Goal: Task Accomplishment & Management: Manage account settings

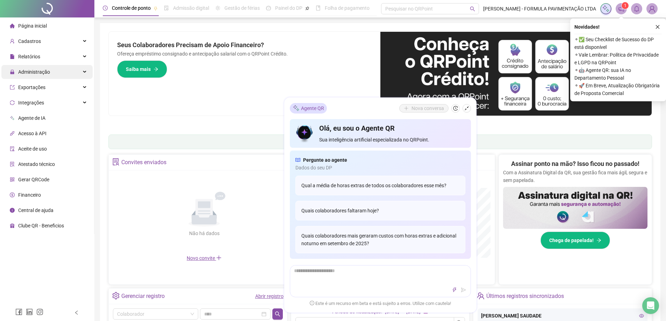
click at [84, 70] on div "Administração" at bounding box center [46, 72] width 91 height 14
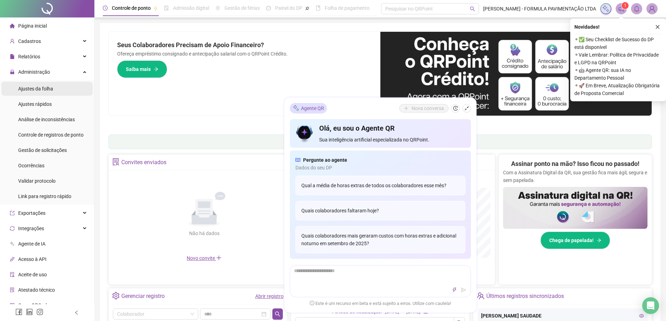
click at [51, 88] on span "Ajustes da folha" at bounding box center [35, 89] width 35 height 6
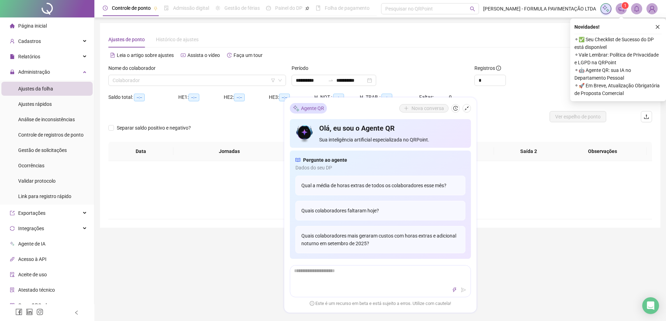
type input "**********"
click at [464, 108] on icon "shrink" at bounding box center [466, 108] width 5 height 5
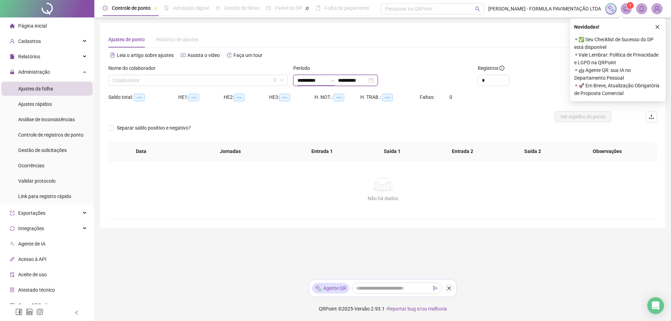
click at [304, 79] on input "**********" at bounding box center [311, 81] width 29 height 8
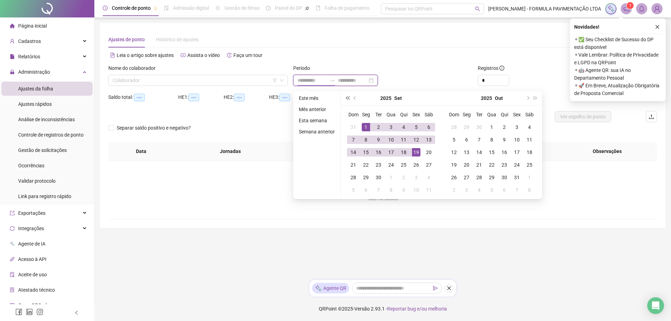
type input "**********"
click at [353, 97] on button "prev-year" at bounding box center [355, 98] width 8 height 14
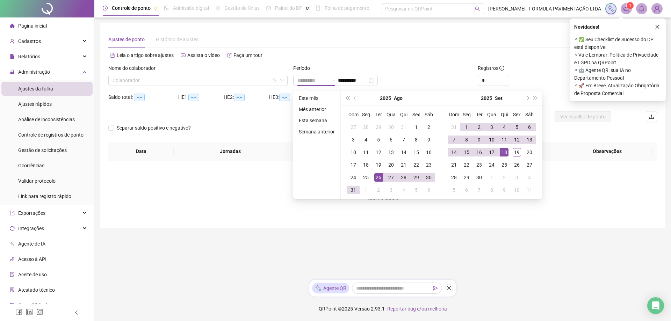
type input "**********"
click at [376, 178] on div "26" at bounding box center [378, 177] width 8 height 8
type input "**********"
click at [502, 153] on div "18" at bounding box center [504, 152] width 8 height 8
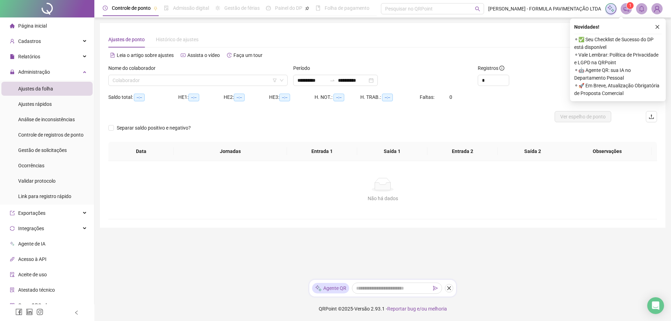
click at [657, 27] on icon "close" at bounding box center [657, 26] width 5 height 5
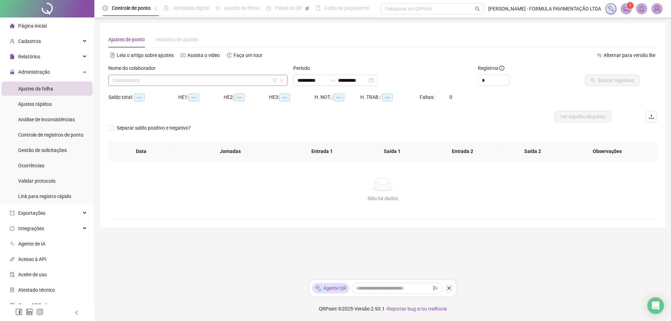
click at [239, 78] on input "search" at bounding box center [195, 80] width 165 height 10
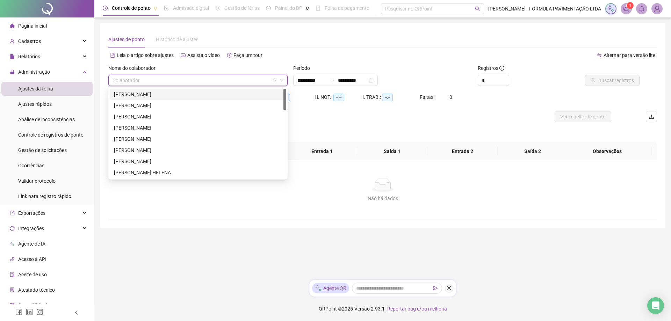
click at [193, 94] on div "[PERSON_NAME]" at bounding box center [198, 94] width 168 height 8
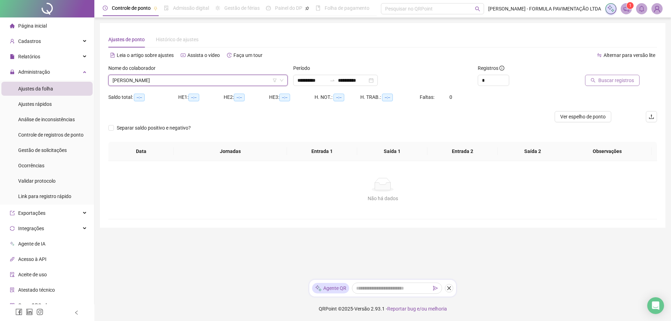
click at [603, 81] on span "Buscar registros" at bounding box center [616, 81] width 36 height 8
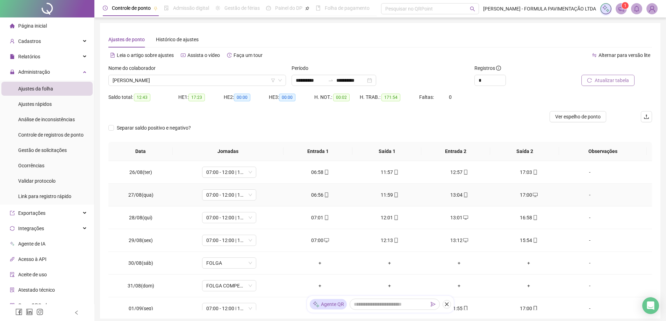
click at [545, 197] on div "17:00" at bounding box center [528, 195] width 58 height 8
type input "**********"
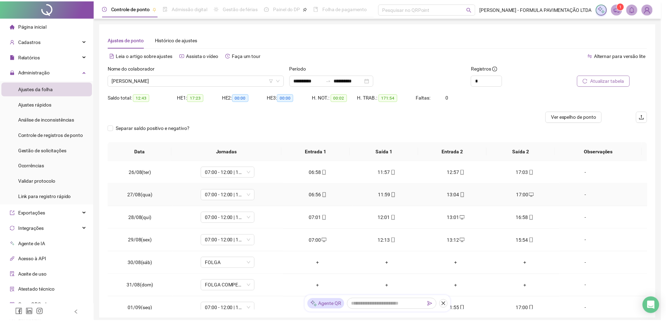
scroll to position [105, 0]
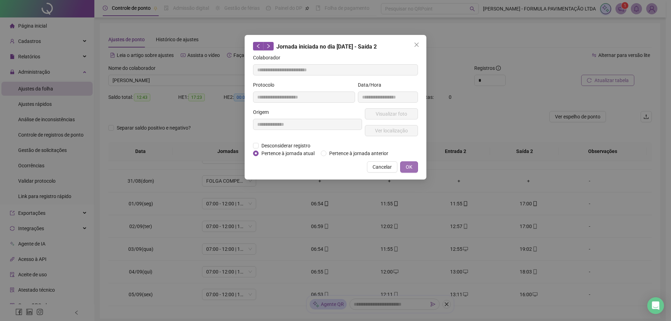
click at [413, 169] on button "OK" at bounding box center [409, 166] width 18 height 11
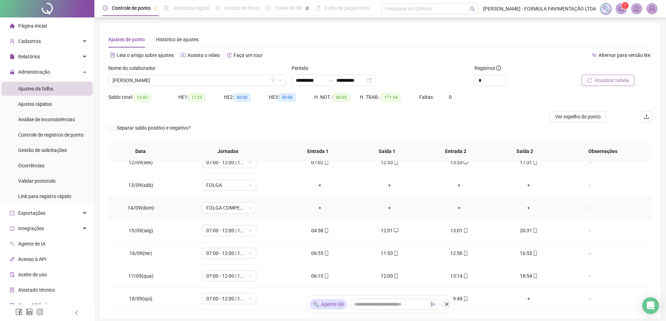
scroll to position [44, 0]
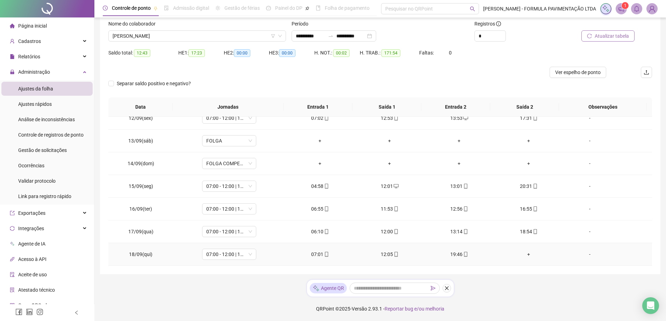
click at [523, 255] on div "+" at bounding box center [528, 255] width 58 height 8
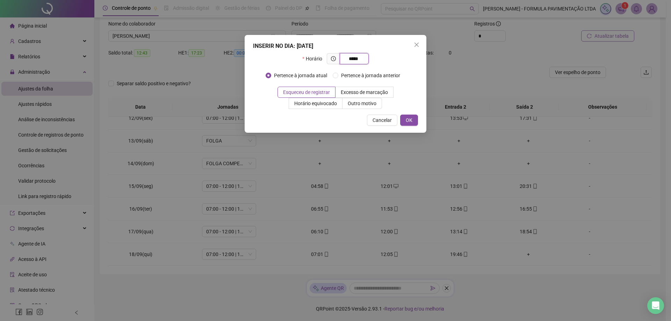
type input "*****"
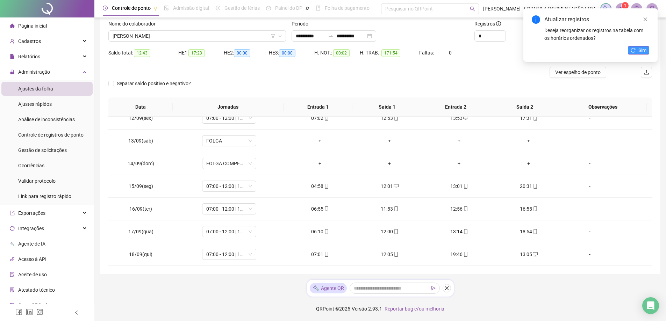
click at [634, 51] on icon "reload" at bounding box center [632, 50] width 5 height 5
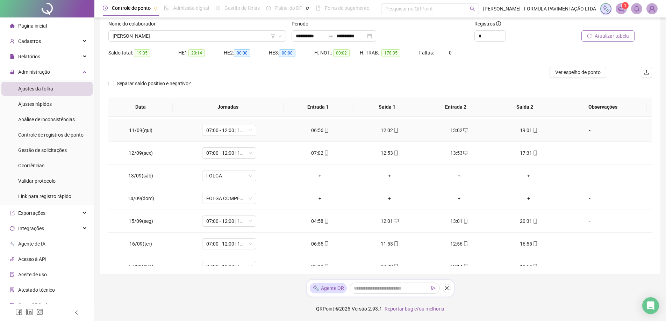
scroll to position [396, 0]
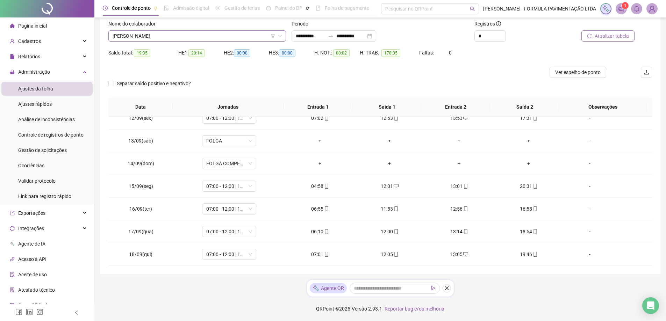
click at [160, 35] on span "[PERSON_NAME]" at bounding box center [197, 36] width 169 height 10
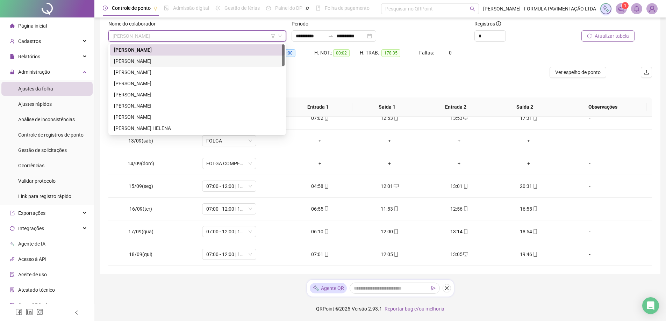
click at [151, 59] on div "[PERSON_NAME]" at bounding box center [197, 61] width 166 height 8
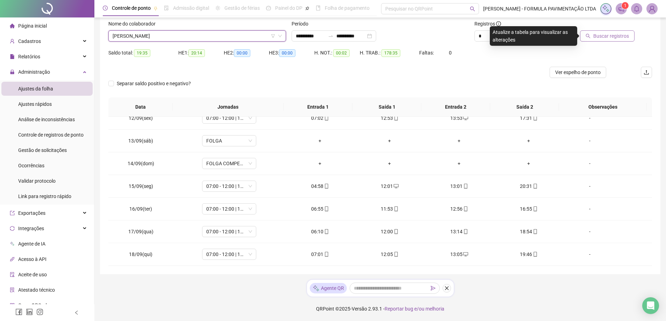
click at [613, 37] on span "Buscar registros" at bounding box center [611, 36] width 36 height 8
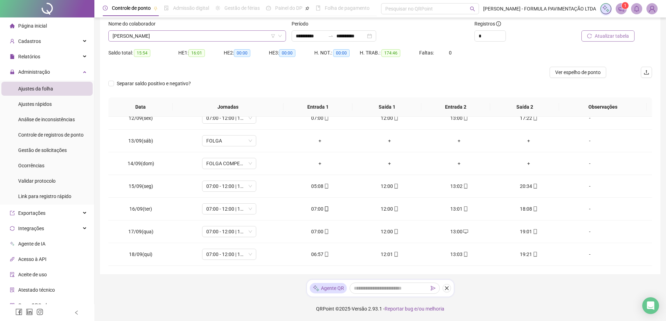
click at [140, 36] on span "[PERSON_NAME]" at bounding box center [197, 36] width 169 height 10
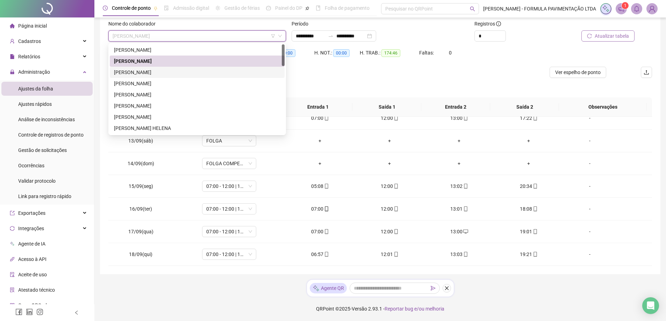
click at [144, 72] on div "[PERSON_NAME]" at bounding box center [197, 72] width 166 height 8
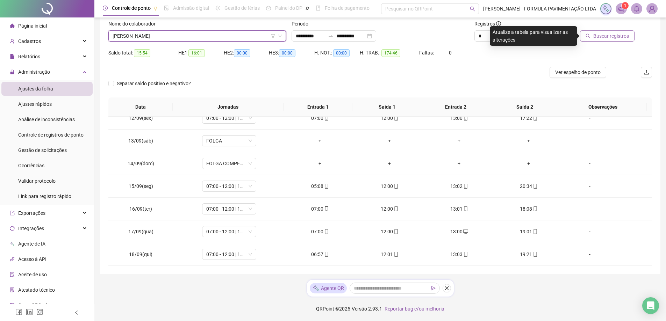
click at [599, 36] on span "Buscar registros" at bounding box center [611, 36] width 36 height 8
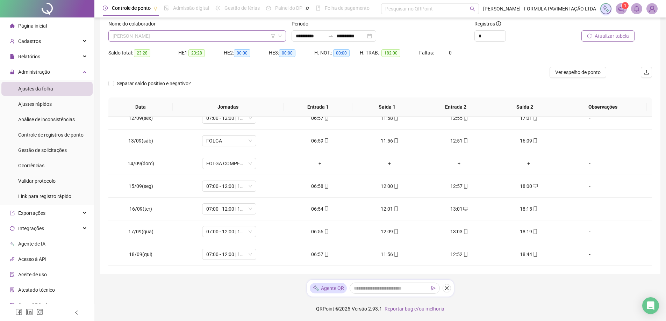
click at [202, 38] on span "[PERSON_NAME]" at bounding box center [197, 36] width 169 height 10
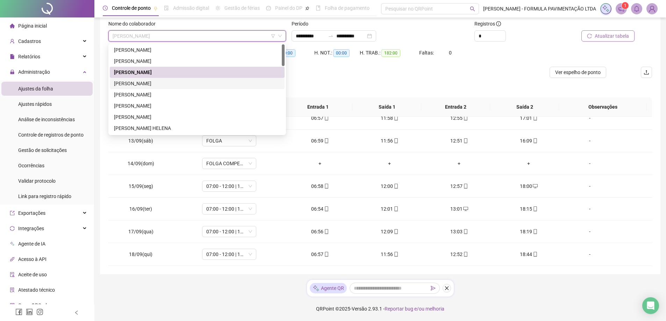
click at [174, 81] on div "[PERSON_NAME]" at bounding box center [197, 84] width 166 height 8
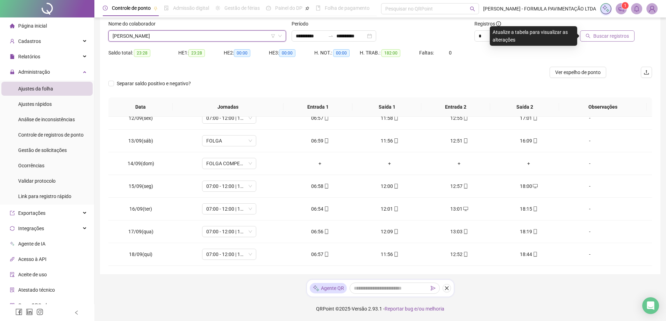
click at [615, 37] on span "Buscar registros" at bounding box center [611, 36] width 36 height 8
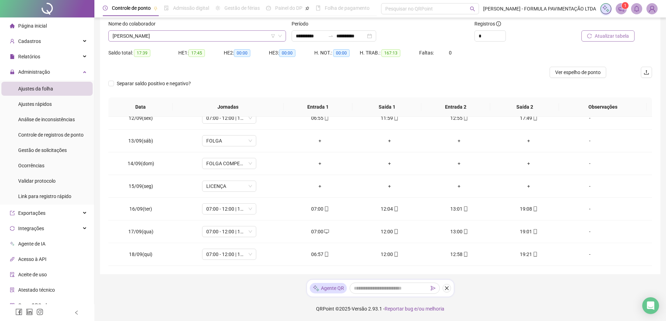
click at [187, 36] on span "[PERSON_NAME]" at bounding box center [197, 36] width 169 height 10
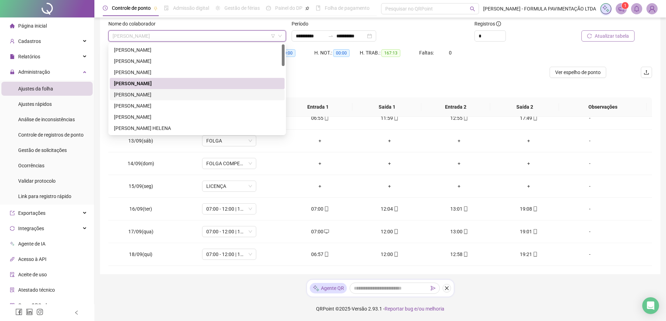
click at [174, 92] on div "[PERSON_NAME]" at bounding box center [197, 95] width 166 height 8
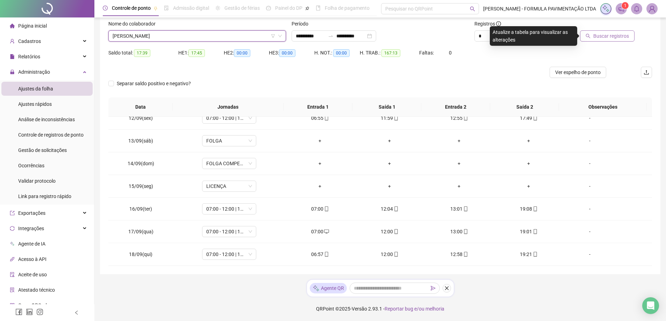
click at [609, 37] on span "Buscar registros" at bounding box center [611, 36] width 36 height 8
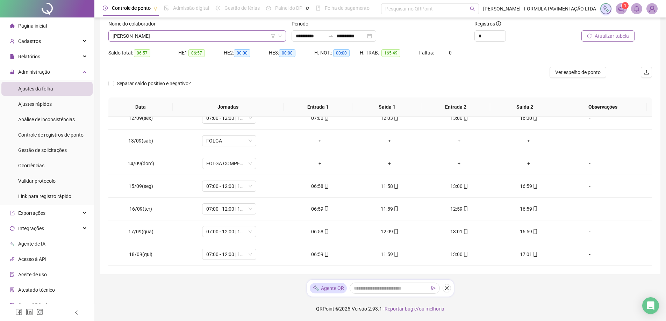
click at [147, 39] on span "[PERSON_NAME]" at bounding box center [197, 36] width 169 height 10
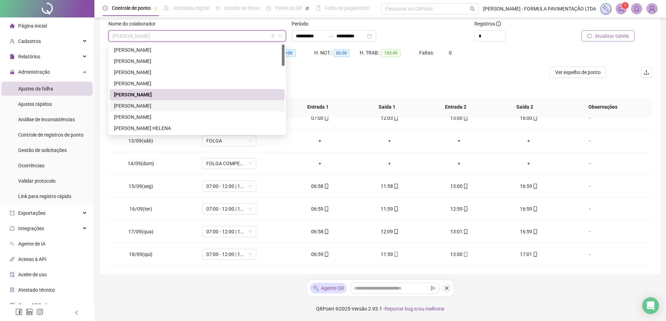
click at [141, 108] on div "[PERSON_NAME]" at bounding box center [197, 106] width 166 height 8
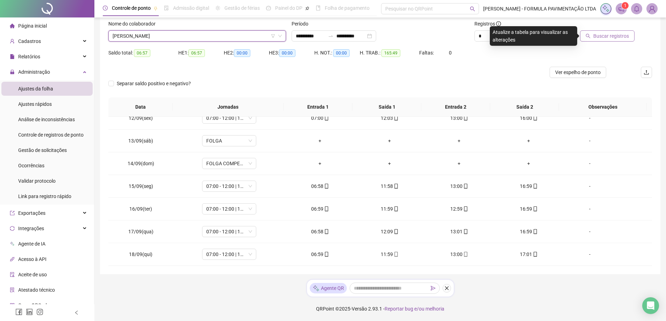
click at [601, 31] on button "Buscar registros" at bounding box center [607, 35] width 55 height 11
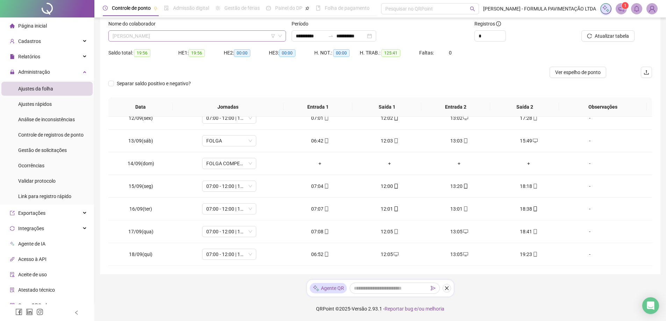
click at [184, 37] on span "[PERSON_NAME]" at bounding box center [197, 36] width 169 height 10
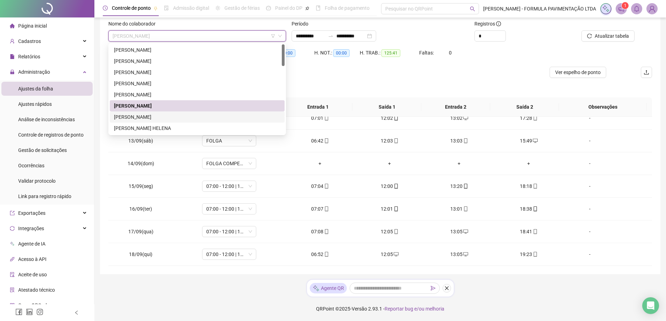
click at [172, 115] on div "[PERSON_NAME]" at bounding box center [197, 117] width 166 height 8
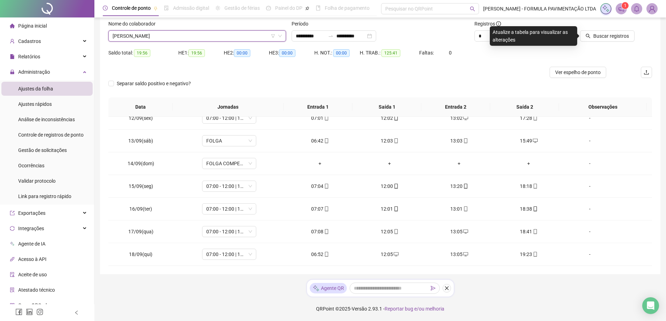
click at [600, 28] on div at bounding box center [600, 25] width 68 height 10
click at [602, 35] on span "Buscar registros" at bounding box center [611, 36] width 36 height 8
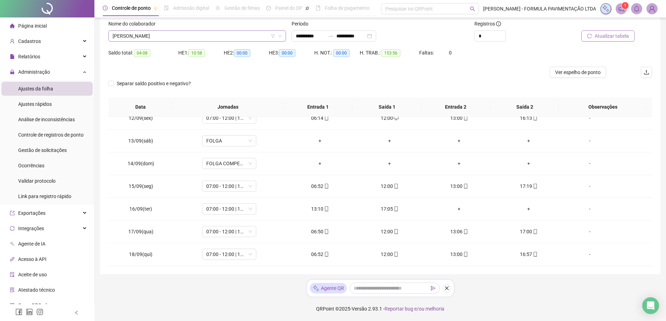
click at [190, 38] on span "[PERSON_NAME]" at bounding box center [197, 36] width 169 height 10
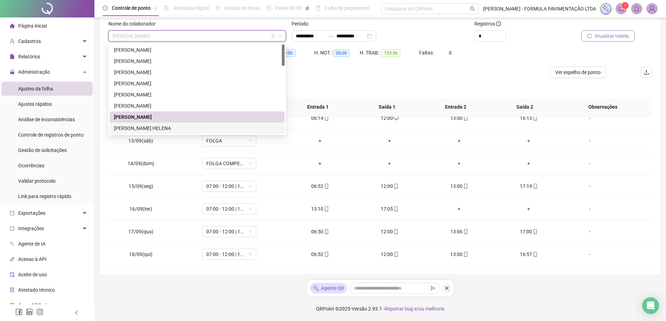
click at [160, 125] on div "[PERSON_NAME] HELENA" at bounding box center [197, 128] width 166 height 8
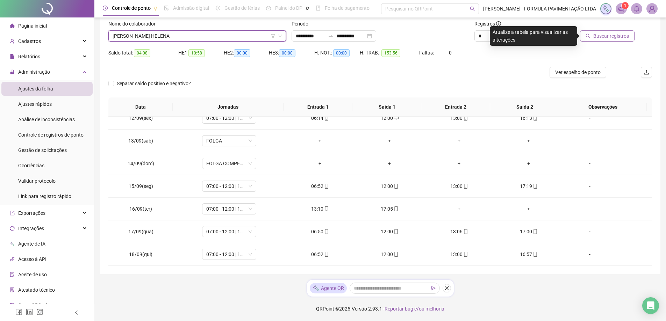
click at [613, 34] on span "Buscar registros" at bounding box center [611, 36] width 36 height 8
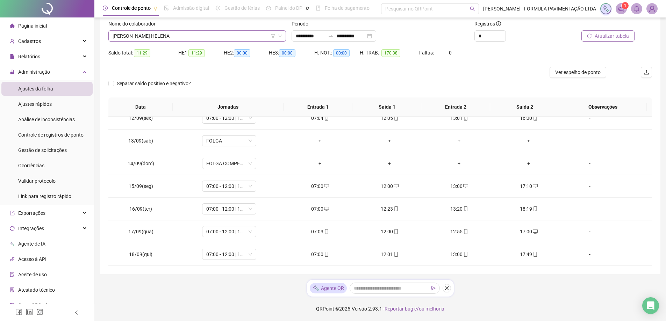
click at [175, 37] on span "[PERSON_NAME] HELENA" at bounding box center [197, 36] width 169 height 10
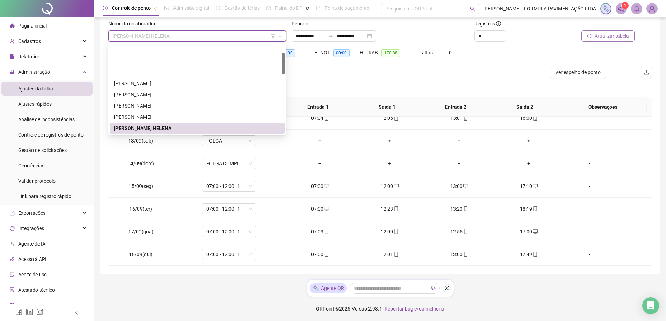
scroll to position [35, 0]
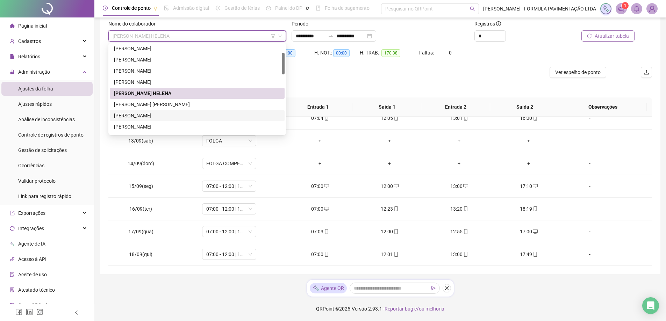
click at [140, 115] on div "[PERSON_NAME]" at bounding box center [197, 116] width 166 height 8
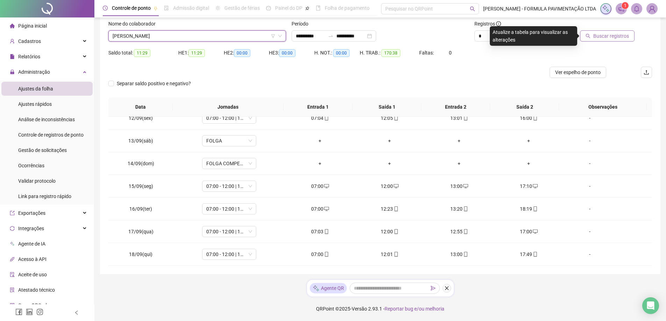
click at [602, 38] on span "Buscar registros" at bounding box center [611, 36] width 36 height 8
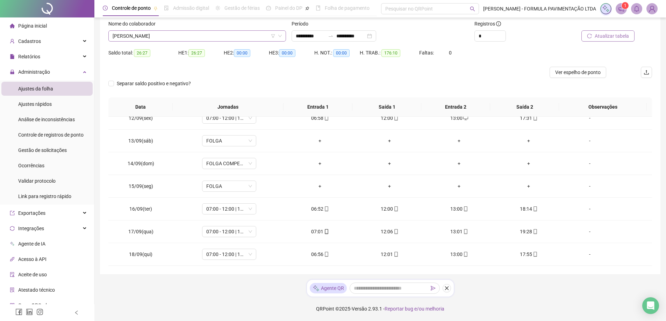
click at [178, 35] on span "[PERSON_NAME]" at bounding box center [197, 36] width 169 height 10
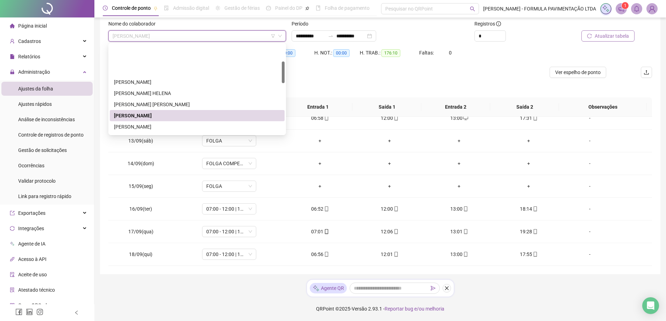
scroll to position [70, 0]
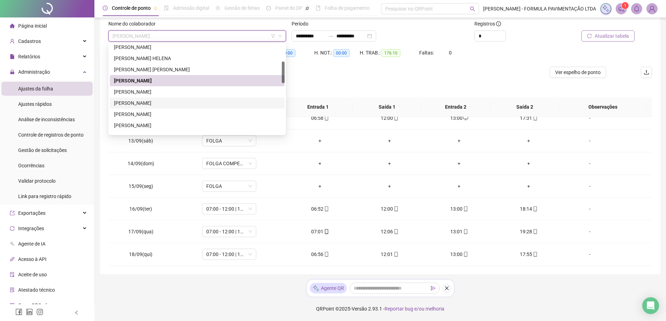
drag, startPoint x: 168, startPoint y: 102, endPoint x: 204, endPoint y: 96, distance: 36.9
click at [168, 102] on div "[PERSON_NAME]" at bounding box center [197, 103] width 166 height 8
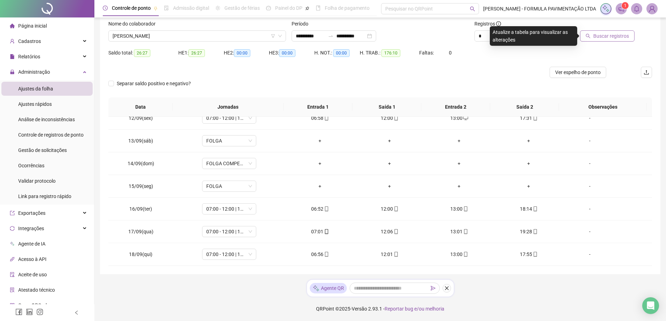
click at [618, 36] on span "Buscar registros" at bounding box center [611, 36] width 36 height 8
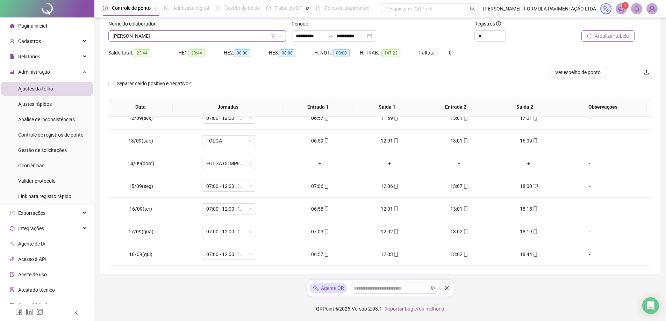
click at [188, 36] on span "[PERSON_NAME]" at bounding box center [197, 36] width 169 height 10
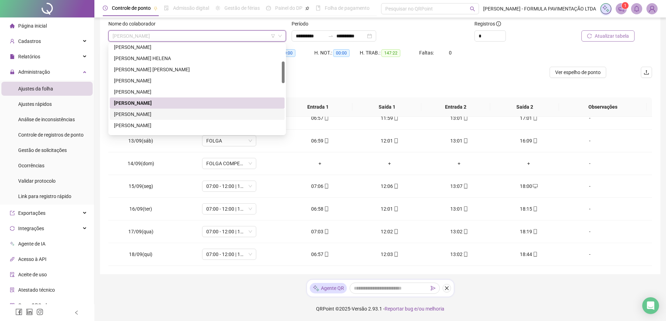
click at [175, 114] on div "[PERSON_NAME]" at bounding box center [197, 114] width 166 height 8
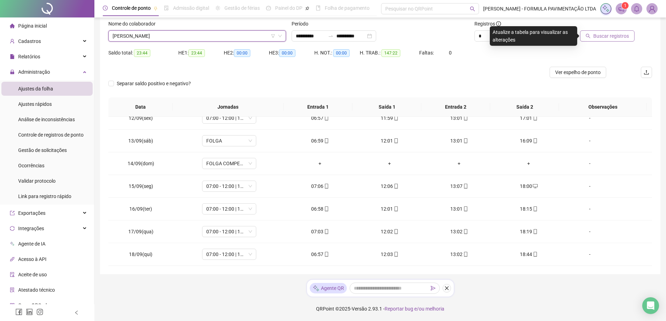
click at [616, 35] on span "Buscar registros" at bounding box center [611, 36] width 36 height 8
click at [163, 36] on span "[PERSON_NAME]" at bounding box center [197, 36] width 169 height 10
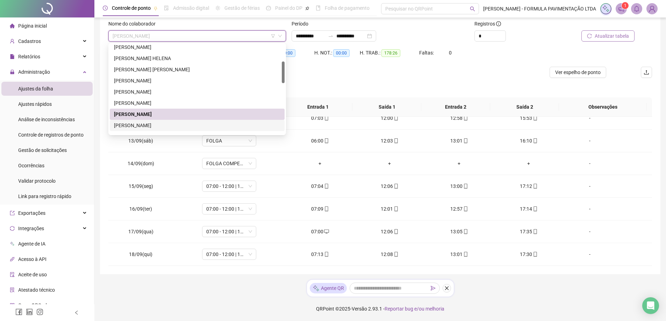
click at [150, 127] on div "[PERSON_NAME]" at bounding box center [197, 126] width 166 height 8
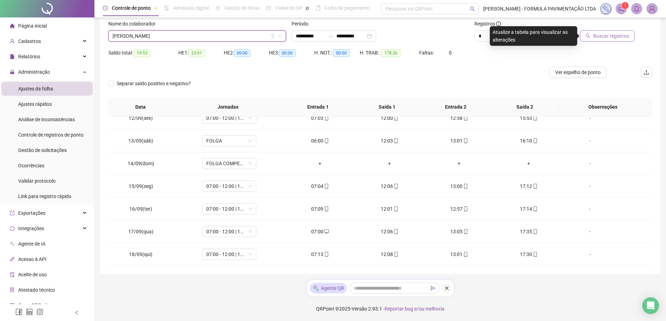
click at [616, 32] on span "Buscar registros" at bounding box center [611, 36] width 36 height 8
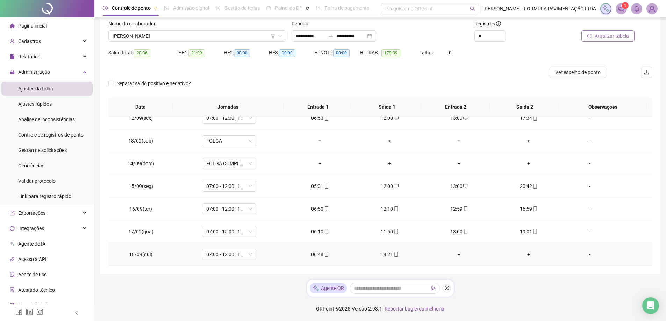
click at [454, 256] on div "+" at bounding box center [459, 255] width 58 height 8
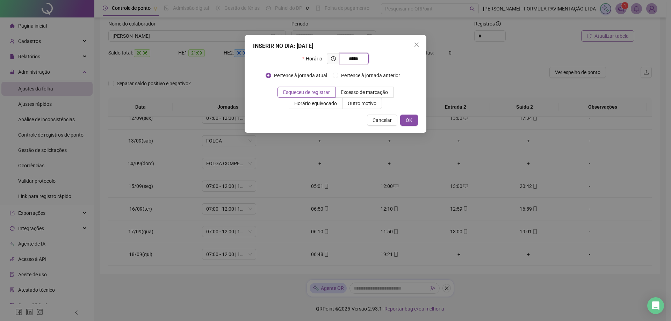
type input "*****"
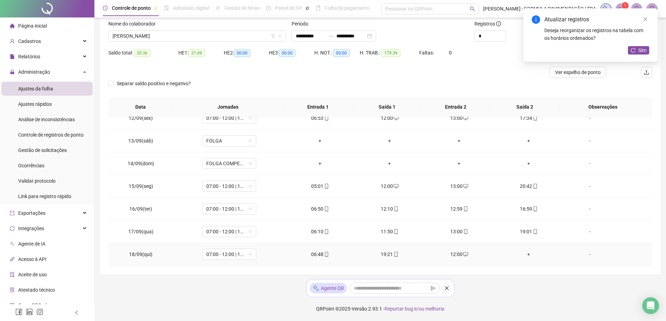
click at [525, 256] on div "+" at bounding box center [528, 255] width 58 height 8
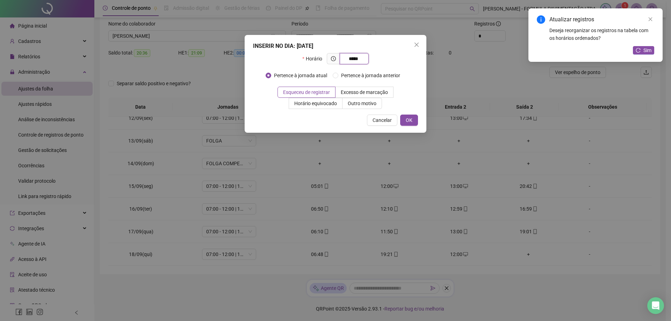
type input "*****"
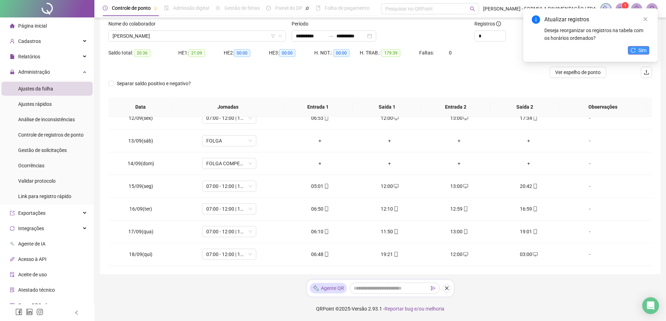
click at [646, 51] on span "Sim" at bounding box center [642, 50] width 8 height 8
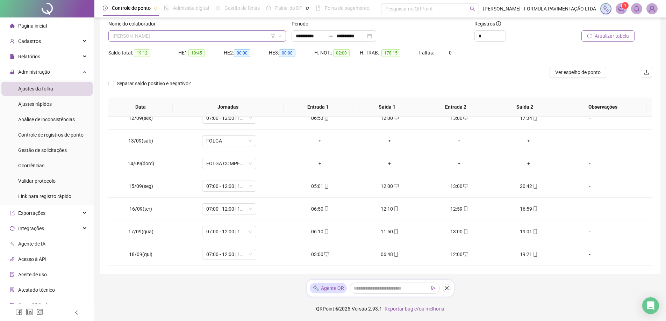
click at [196, 38] on span "[PERSON_NAME]" at bounding box center [197, 36] width 169 height 10
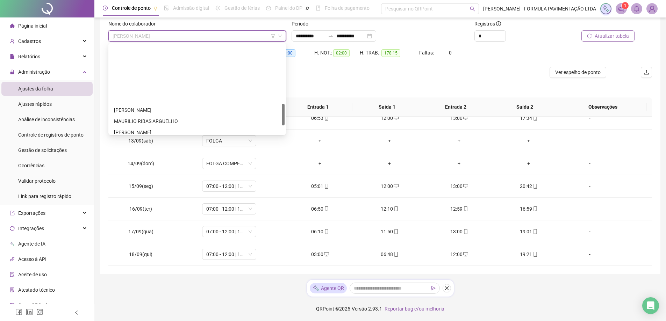
scroll to position [280, 0]
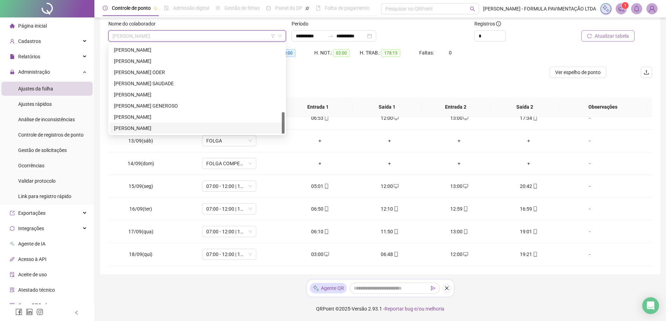
click at [188, 125] on div "[PERSON_NAME]" at bounding box center [197, 128] width 166 height 8
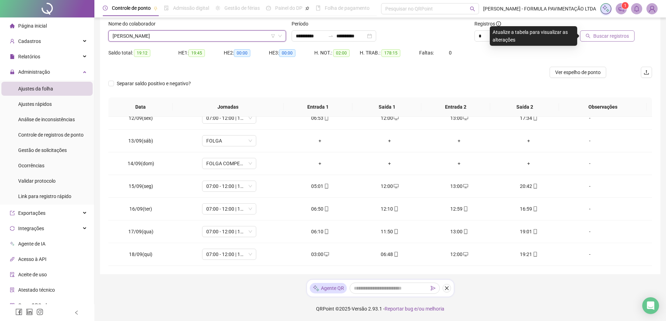
click at [599, 34] on span "Buscar registros" at bounding box center [611, 36] width 36 height 8
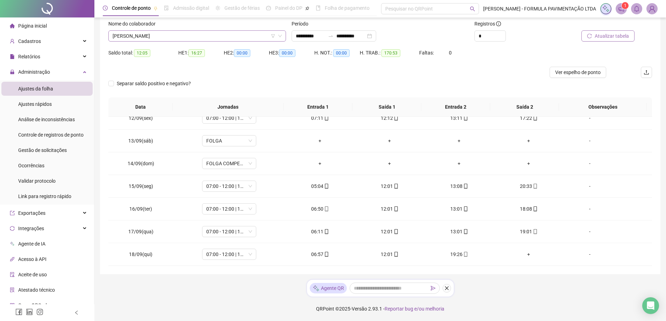
click at [188, 35] on span "[PERSON_NAME]" at bounding box center [197, 36] width 169 height 10
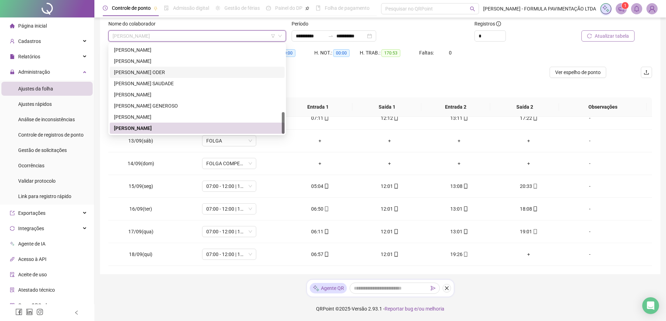
click at [160, 74] on div "[PERSON_NAME] ODER" at bounding box center [197, 72] width 166 height 8
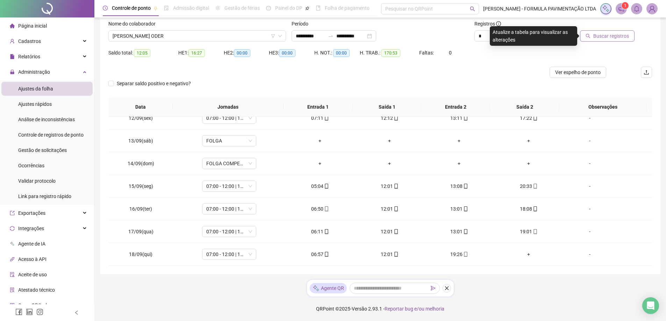
click at [608, 39] on span "Buscar registros" at bounding box center [611, 36] width 36 height 8
click at [178, 39] on span "[PERSON_NAME] ODER" at bounding box center [197, 36] width 169 height 10
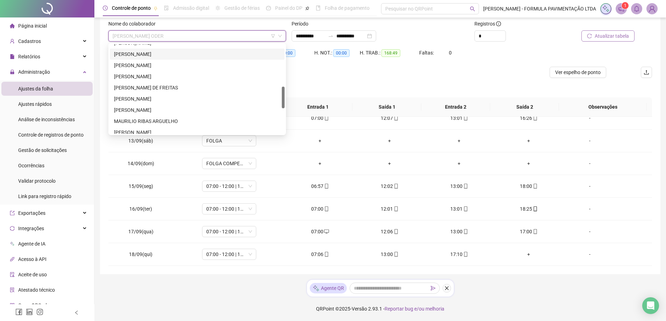
scroll to position [140, 0]
click at [158, 57] on div "[PERSON_NAME]" at bounding box center [197, 56] width 166 height 8
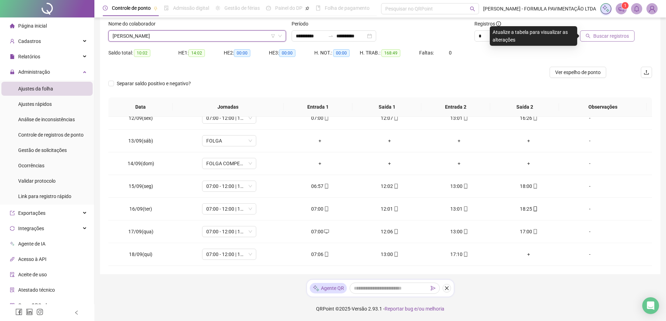
click at [610, 39] on span "Buscar registros" at bounding box center [611, 36] width 36 height 8
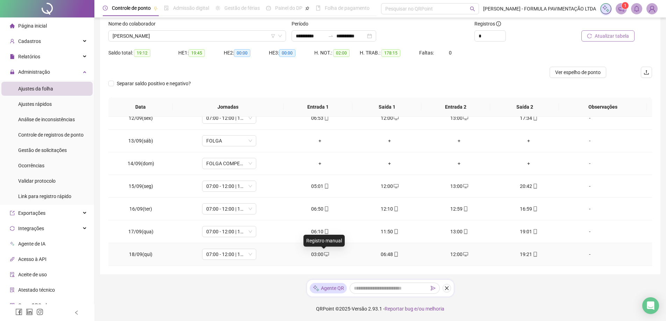
drag, startPoint x: 325, startPoint y: 255, endPoint x: 451, endPoint y: 245, distance: 126.2
click at [514, 239] on td "19:01" at bounding box center [529, 231] width 70 height 23
click at [325, 254] on icon "desktop" at bounding box center [326, 254] width 5 height 5
type input "**********"
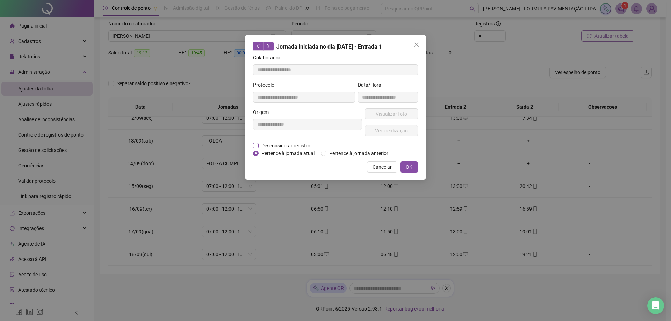
click at [261, 144] on span "Desconsiderar registro" at bounding box center [286, 146] width 55 height 8
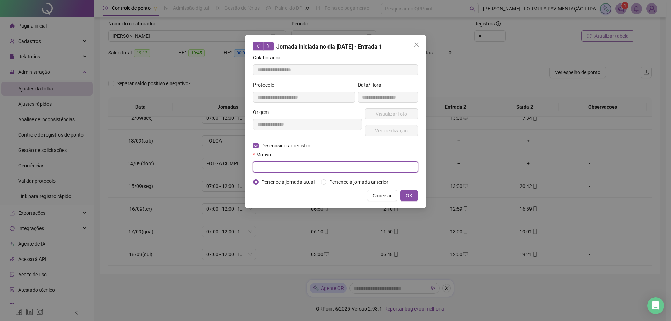
click at [274, 168] on input "text" at bounding box center [335, 166] width 165 height 11
type input "**********"
click at [413, 195] on button "OK" at bounding box center [409, 195] width 18 height 11
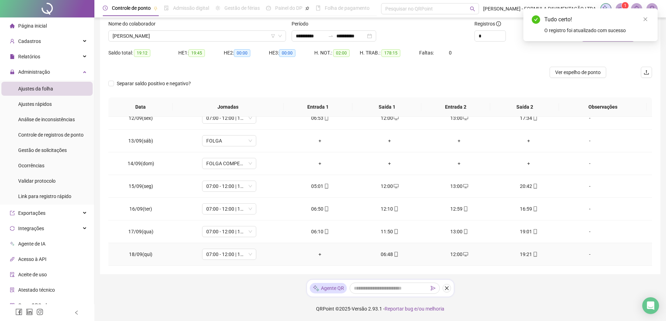
click at [317, 256] on div "+" at bounding box center [320, 255] width 58 height 8
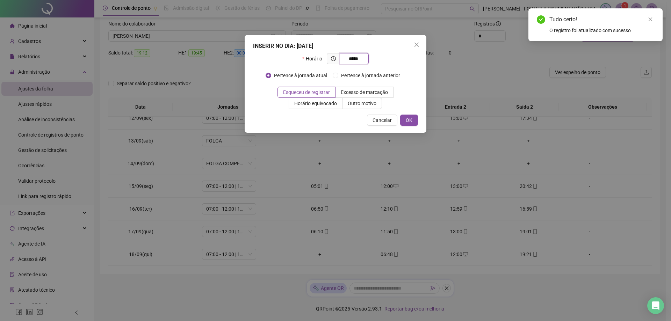
type input "*****"
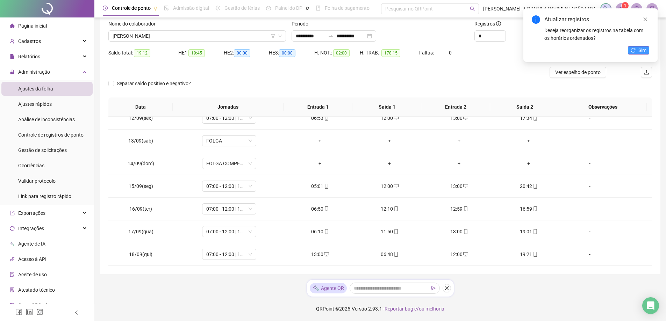
click at [642, 52] on span "Sim" at bounding box center [642, 50] width 8 height 8
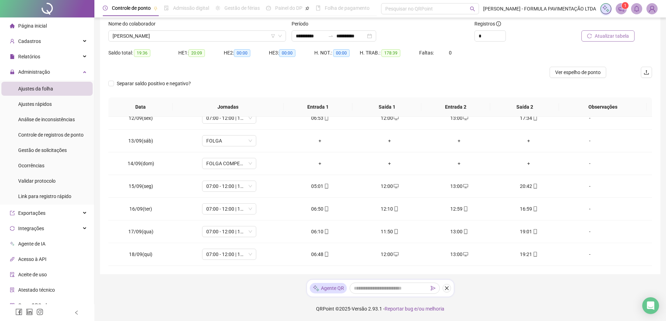
click at [615, 39] on span "Atualizar tabela" at bounding box center [611, 36] width 34 height 8
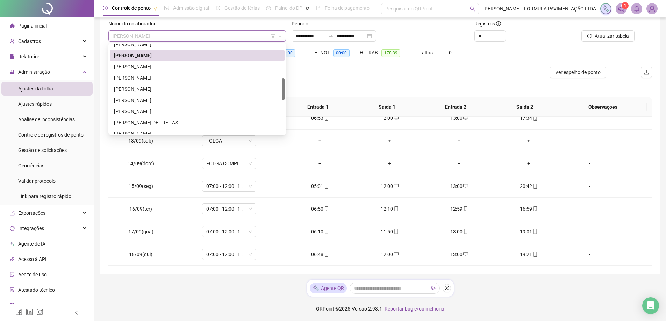
click at [167, 34] on span "[PERSON_NAME]" at bounding box center [197, 36] width 169 height 10
click at [153, 65] on div "[PERSON_NAME]" at bounding box center [197, 67] width 166 height 8
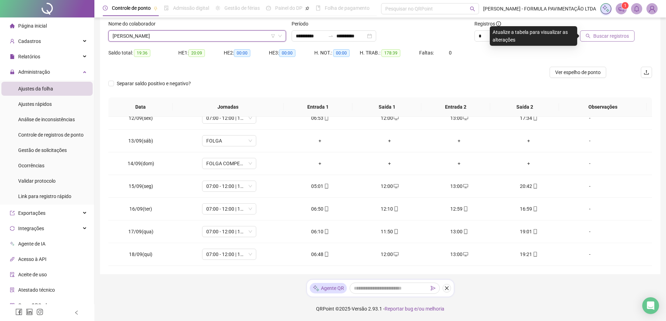
click at [609, 36] on span "Buscar registros" at bounding box center [611, 36] width 36 height 8
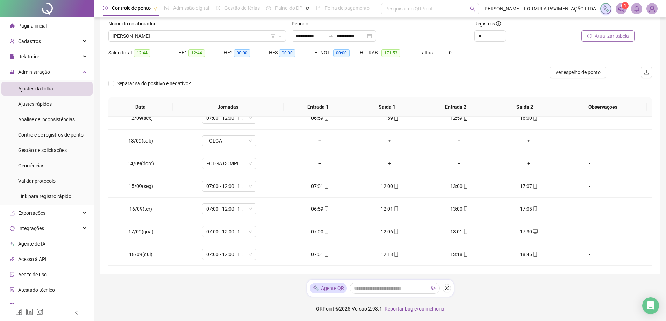
click at [608, 36] on span "Atualizar tabela" at bounding box center [611, 36] width 34 height 8
click at [175, 36] on span "[PERSON_NAME]" at bounding box center [197, 36] width 169 height 10
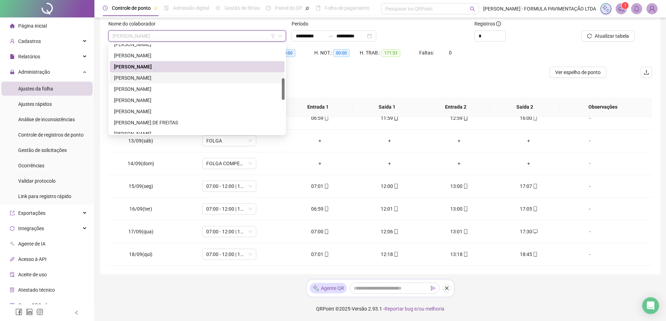
click at [156, 77] on div "[PERSON_NAME]" at bounding box center [197, 78] width 166 height 8
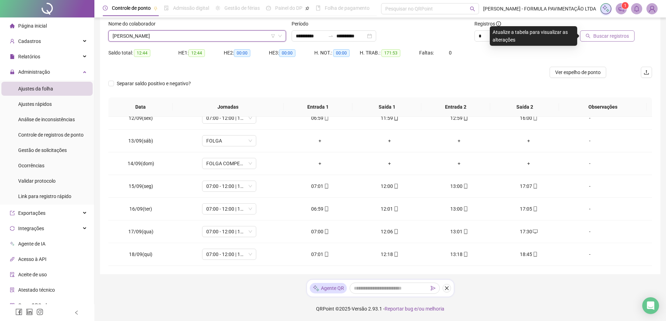
click at [604, 39] on span "Buscar registros" at bounding box center [611, 36] width 36 height 8
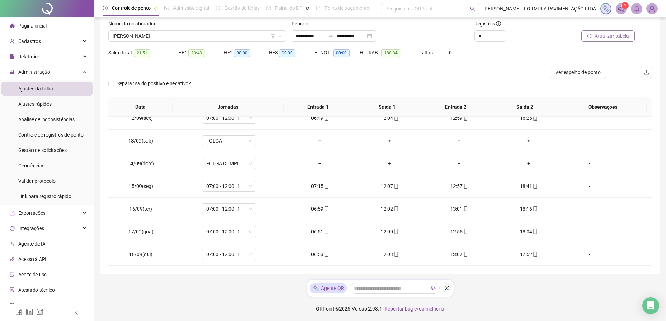
click at [608, 37] on span "Atualizar tabela" at bounding box center [611, 36] width 34 height 8
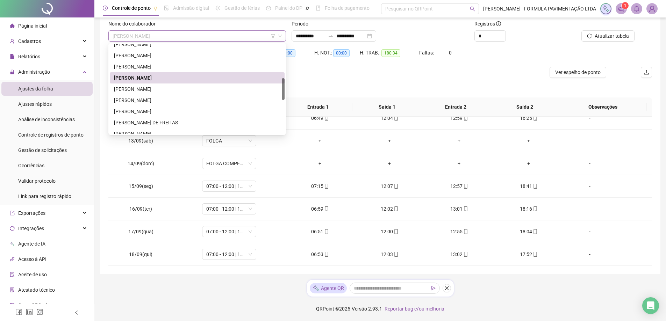
click at [168, 34] on span "[PERSON_NAME]" at bounding box center [197, 36] width 169 height 10
click at [156, 90] on div "[PERSON_NAME]" at bounding box center [197, 89] width 166 height 8
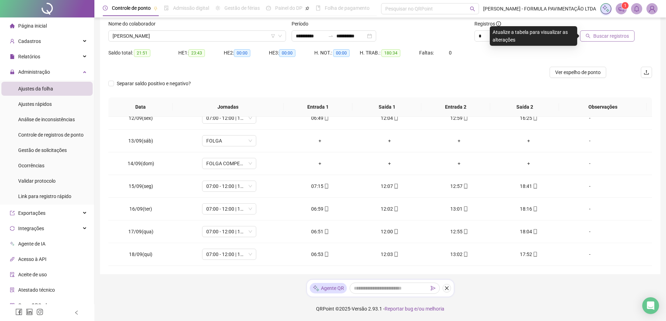
click at [605, 36] on span "Buscar registros" at bounding box center [611, 36] width 36 height 8
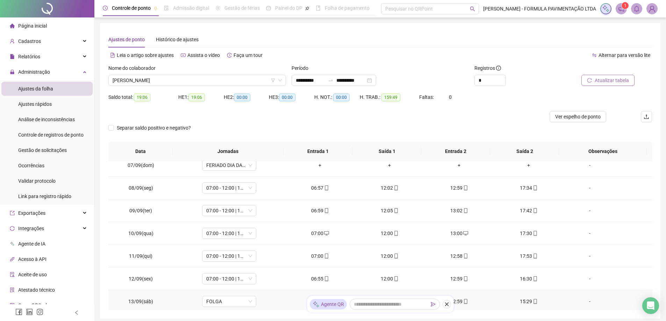
scroll to position [384, 0]
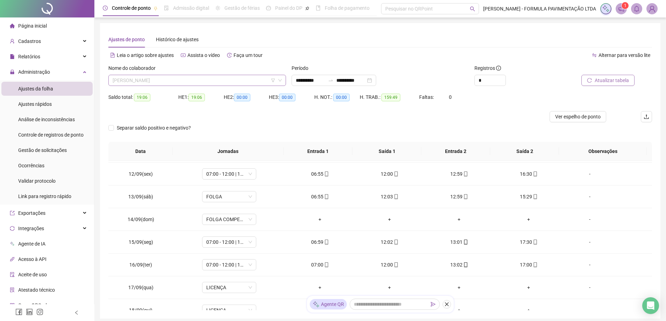
click at [156, 78] on span "[PERSON_NAME]" at bounding box center [197, 80] width 169 height 10
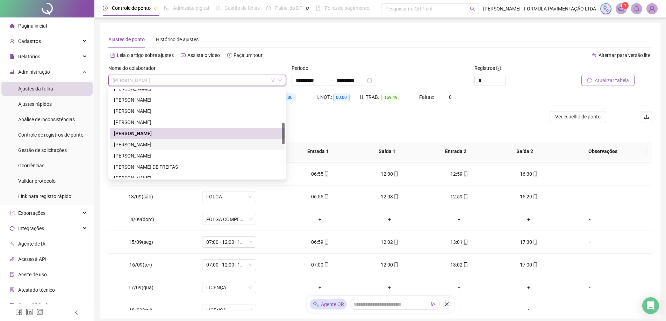
click at [145, 146] on div "[PERSON_NAME]" at bounding box center [197, 145] width 166 height 8
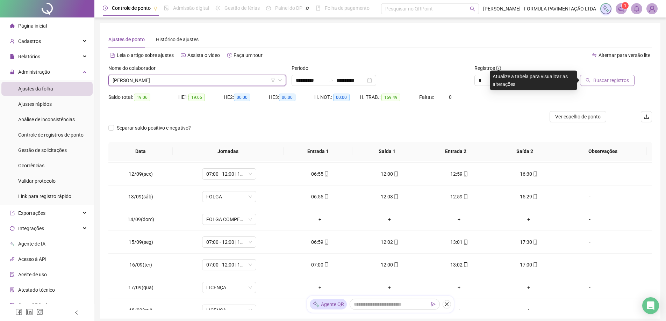
click at [602, 78] on span "Buscar registros" at bounding box center [611, 81] width 36 height 8
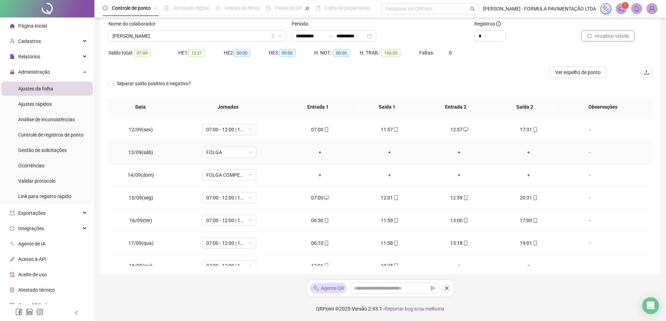
scroll to position [396, 0]
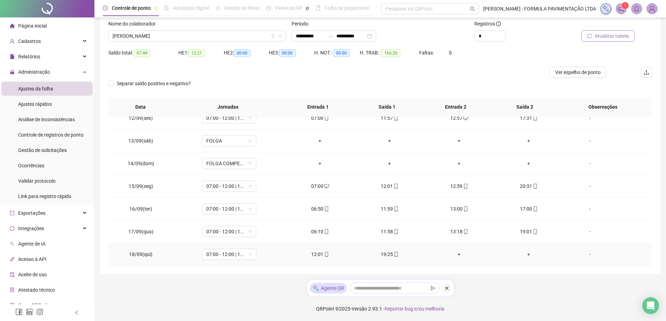
click at [457, 255] on div "+" at bounding box center [459, 255] width 58 height 8
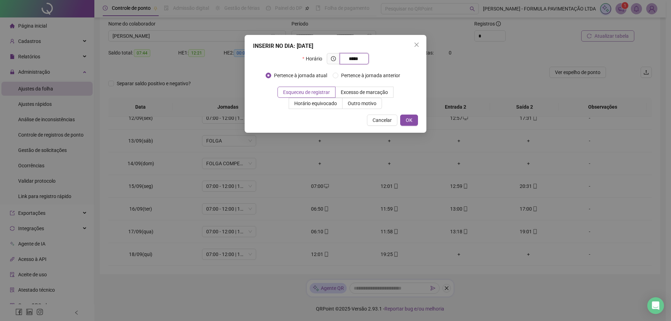
type input "*****"
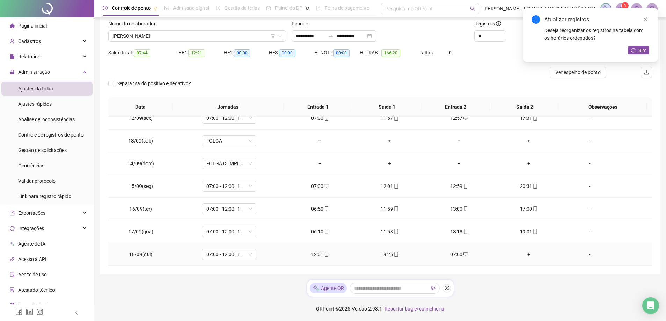
click at [524, 254] on div "+" at bounding box center [528, 255] width 58 height 8
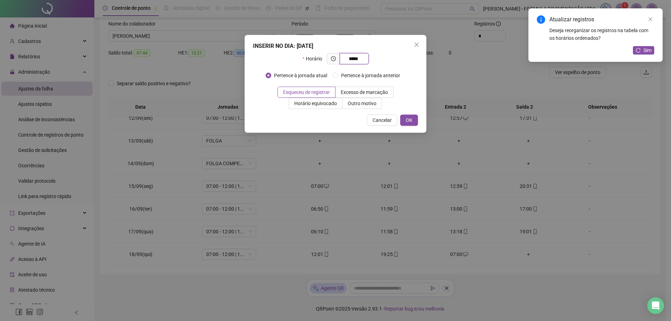
type input "*****"
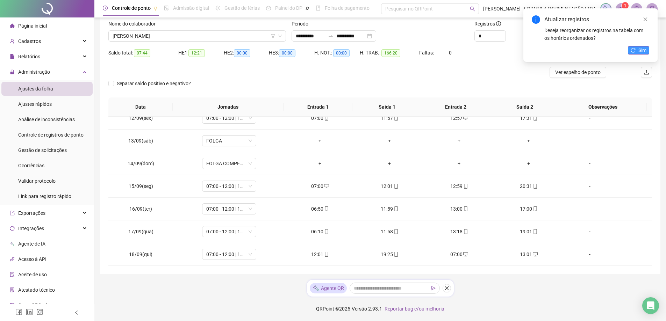
click at [637, 51] on button "Sim" at bounding box center [638, 50] width 21 height 8
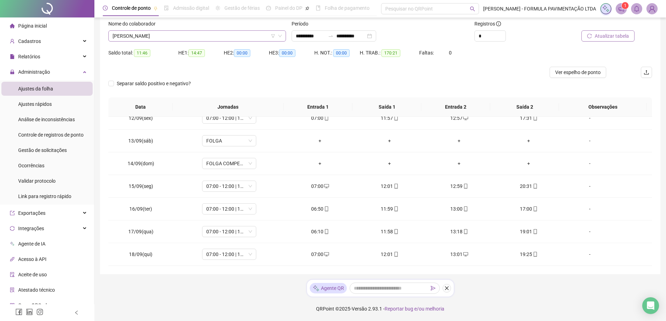
click at [184, 37] on span "[PERSON_NAME]" at bounding box center [197, 36] width 169 height 10
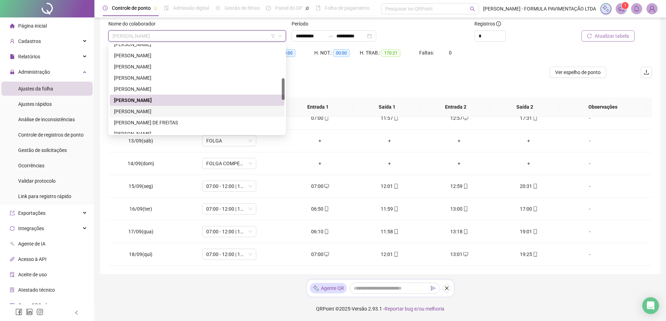
click at [169, 113] on div "[PERSON_NAME]" at bounding box center [197, 112] width 166 height 8
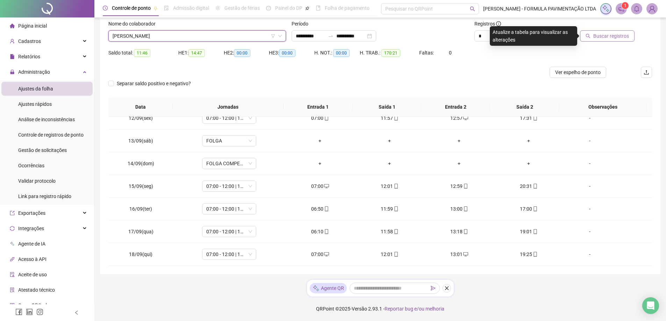
click at [597, 35] on span "Buscar registros" at bounding box center [611, 36] width 36 height 8
click at [169, 37] on span "[PERSON_NAME]" at bounding box center [197, 36] width 169 height 10
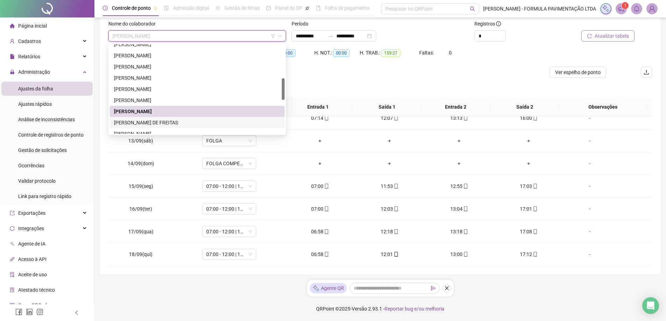
click at [159, 124] on div "[PERSON_NAME] DE FREITAS" at bounding box center [197, 123] width 166 height 8
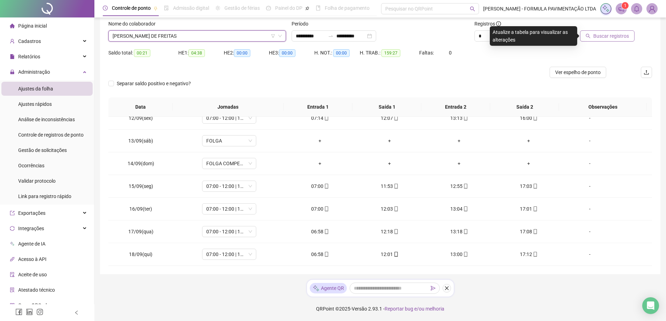
click at [601, 35] on span "Buscar registros" at bounding box center [611, 36] width 36 height 8
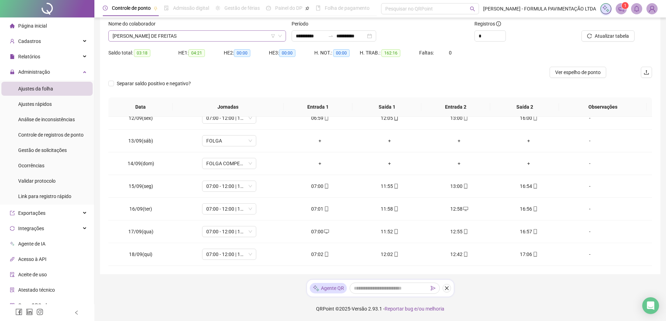
click at [210, 35] on span "[PERSON_NAME] DE FREITAS" at bounding box center [197, 36] width 169 height 10
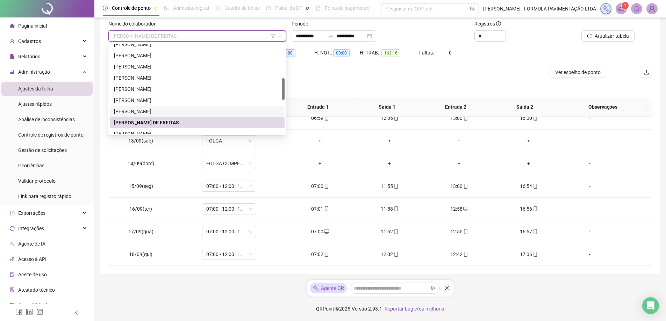
scroll to position [175, 0]
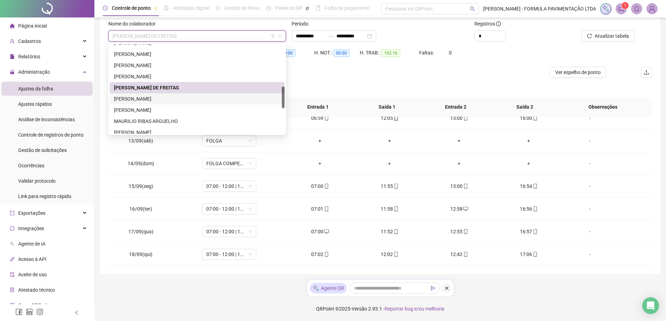
click at [176, 98] on div "[PERSON_NAME]" at bounding box center [197, 99] width 166 height 8
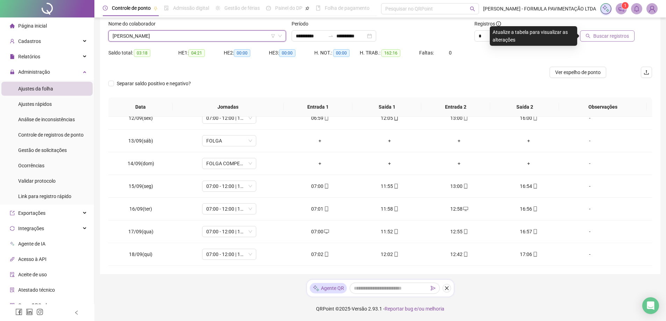
click at [602, 37] on span "Buscar registros" at bounding box center [611, 36] width 36 height 8
click at [176, 31] on span "[PERSON_NAME]" at bounding box center [197, 36] width 169 height 10
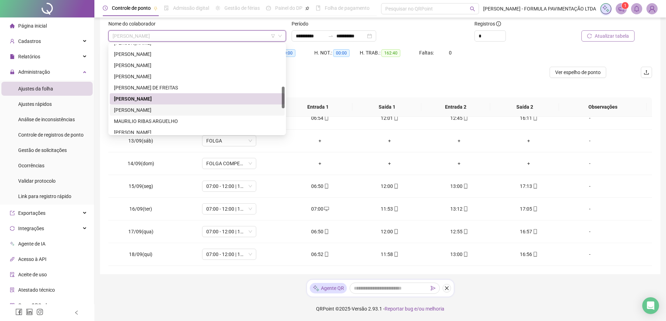
click at [157, 109] on div "[PERSON_NAME]" at bounding box center [197, 110] width 166 height 8
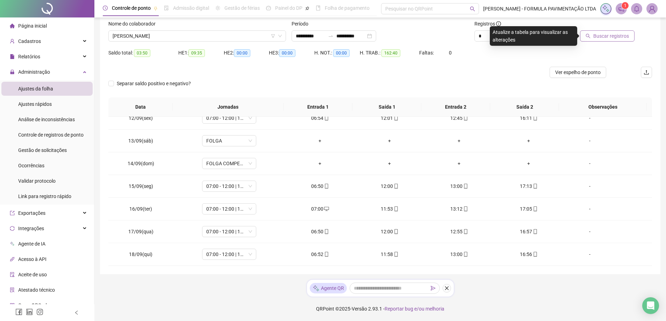
click at [620, 34] on span "Buscar registros" at bounding box center [611, 36] width 36 height 8
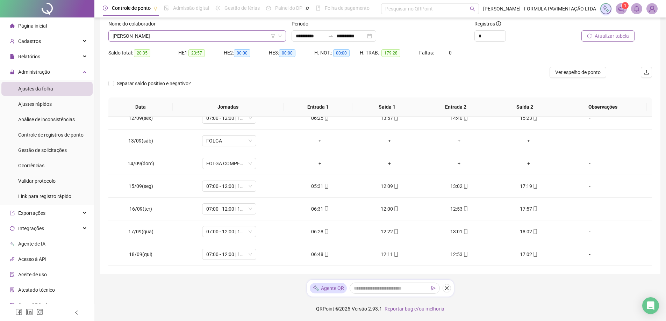
click at [175, 35] on span "[PERSON_NAME]" at bounding box center [197, 36] width 169 height 10
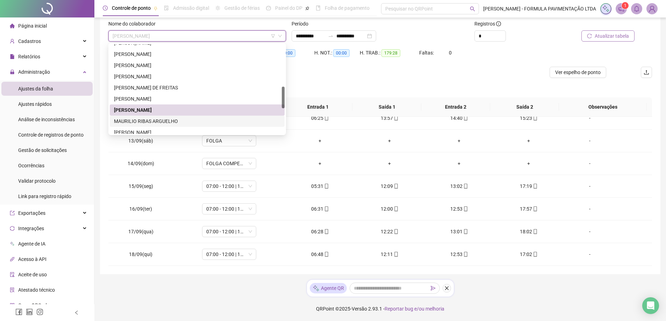
click at [157, 122] on div "MAURILIO RIBAS ARGUELHO" at bounding box center [197, 121] width 166 height 8
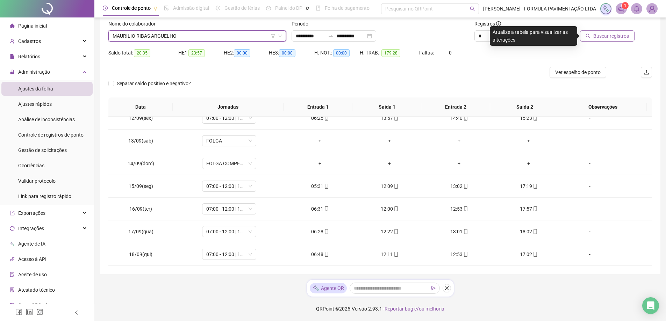
click at [599, 36] on span "Buscar registros" at bounding box center [611, 36] width 36 height 8
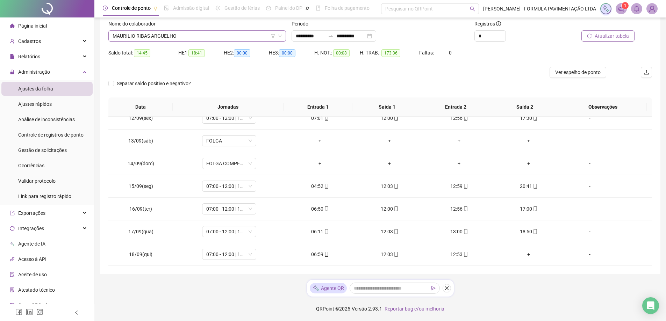
click at [164, 38] on span "MAURILIO RIBAS ARGUELHO" at bounding box center [197, 36] width 169 height 10
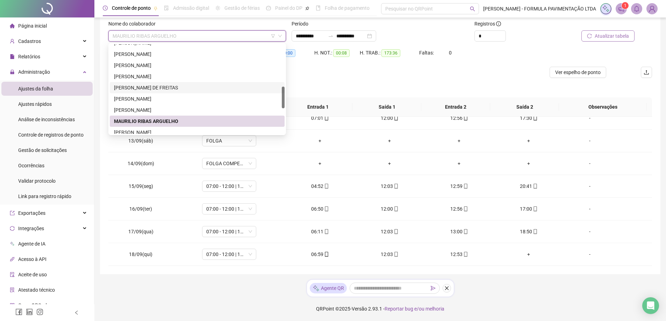
scroll to position [210, 0]
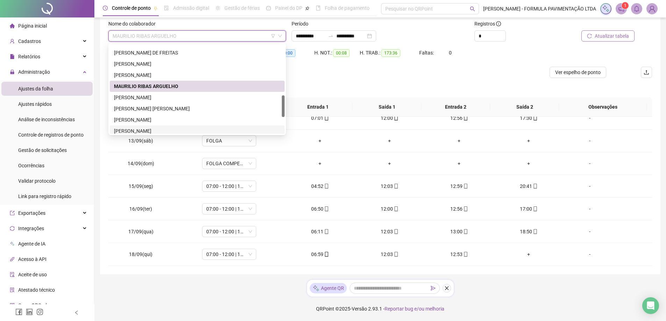
click at [154, 132] on div "[PERSON_NAME]" at bounding box center [197, 131] width 166 height 8
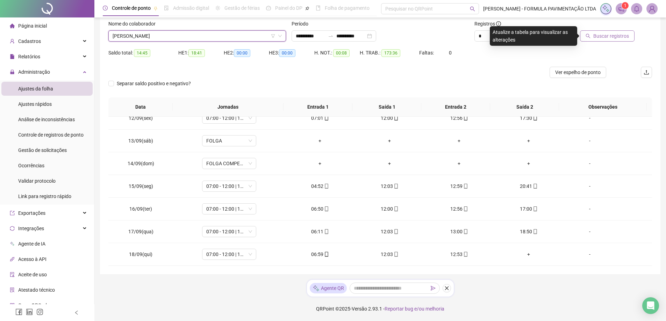
click at [608, 34] on span "Buscar registros" at bounding box center [611, 36] width 36 height 8
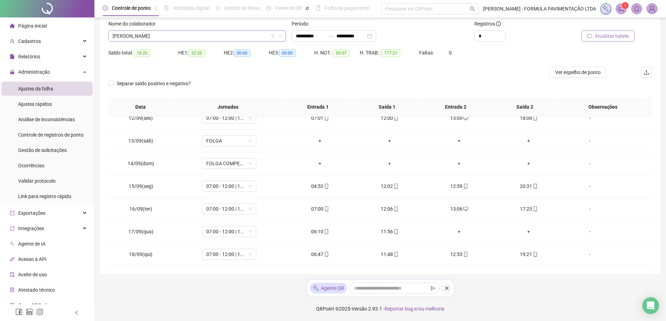
click at [147, 38] on span "[PERSON_NAME]" at bounding box center [197, 36] width 169 height 10
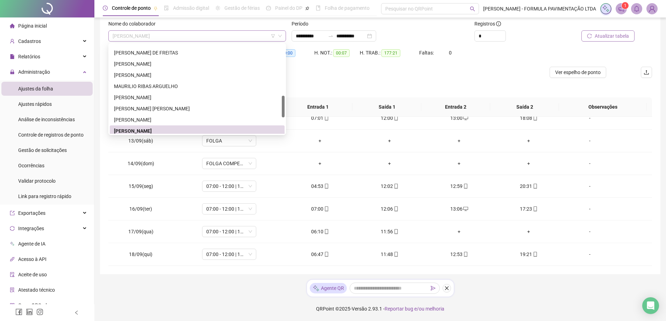
scroll to position [212, 0]
click at [146, 82] on div "MAURILIO RIBAS ARGUELHO" at bounding box center [197, 84] width 166 height 8
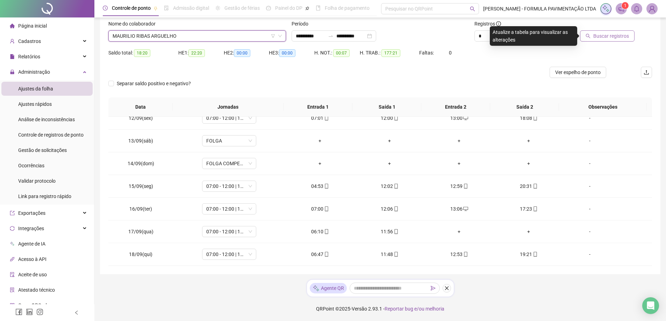
click at [615, 38] on span "Buscar registros" at bounding box center [611, 36] width 36 height 8
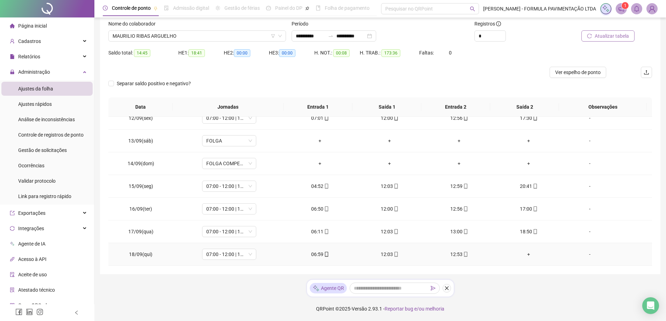
click at [526, 255] on div "+" at bounding box center [528, 255] width 58 height 8
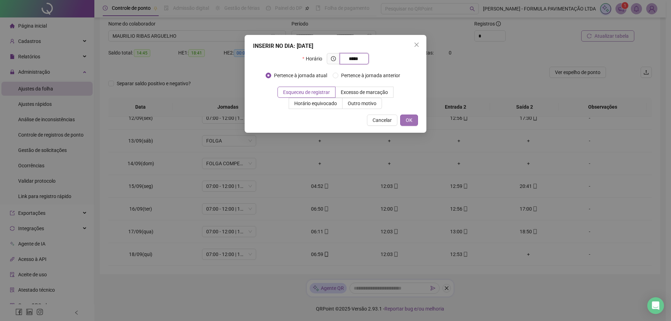
type input "*****"
click at [412, 120] on span "OK" at bounding box center [409, 120] width 7 height 8
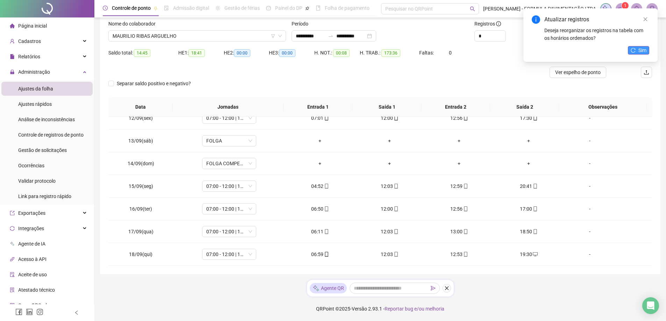
click at [639, 48] on span "Sim" at bounding box center [642, 50] width 8 height 8
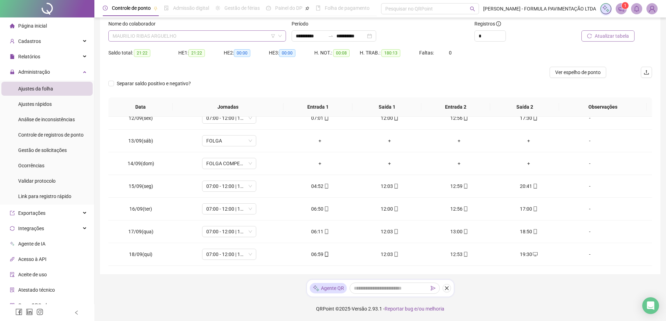
click at [175, 34] on span "MAURILIO RIBAS ARGUELHO" at bounding box center [197, 36] width 169 height 10
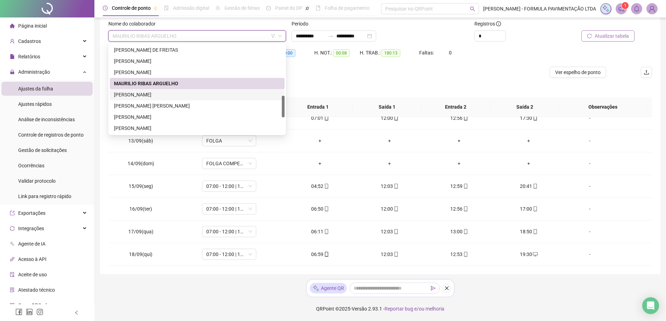
click at [161, 96] on div "[PERSON_NAME]" at bounding box center [197, 95] width 166 height 8
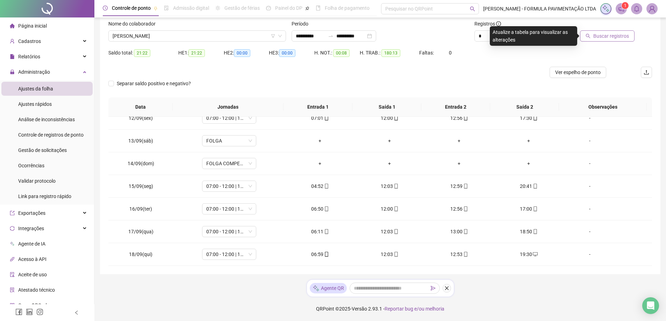
click at [613, 36] on span "Buscar registros" at bounding box center [611, 36] width 36 height 8
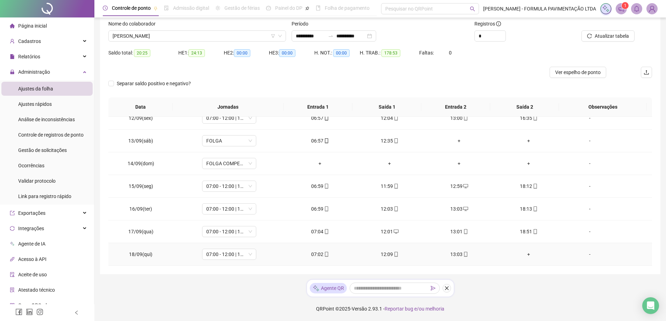
click at [524, 254] on div "+" at bounding box center [528, 255] width 58 height 8
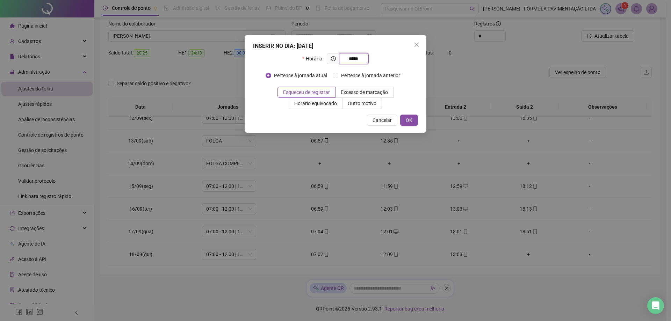
type input "*****"
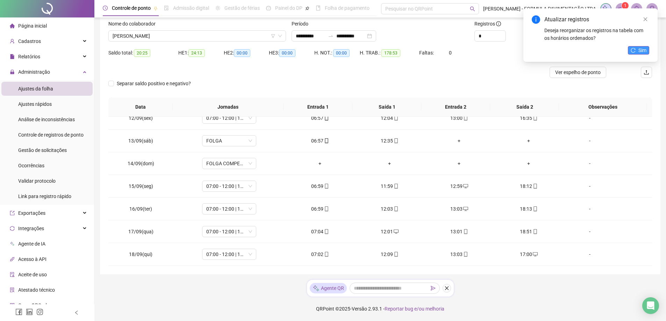
click at [641, 52] on span "Sim" at bounding box center [642, 50] width 8 height 8
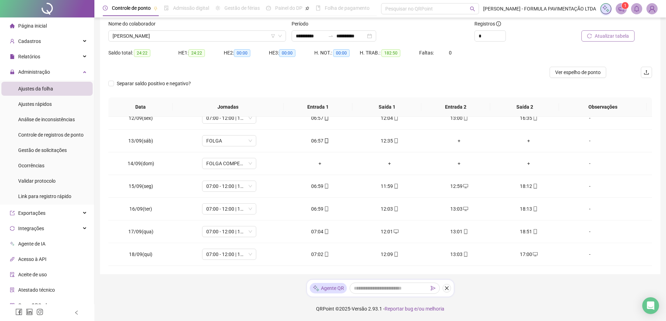
click at [620, 39] on span "Atualizar tabela" at bounding box center [611, 36] width 34 height 8
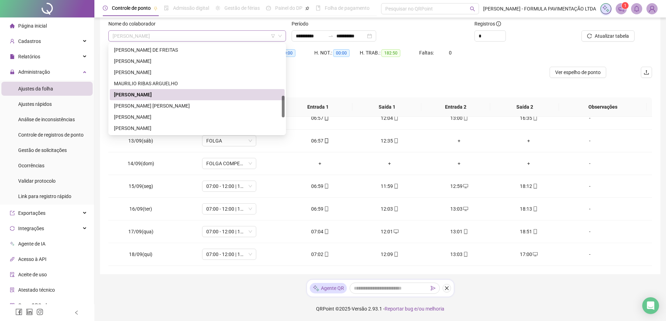
click at [168, 35] on span "[PERSON_NAME]" at bounding box center [197, 36] width 169 height 10
click at [161, 104] on div "[PERSON_NAME] [PERSON_NAME]" at bounding box center [197, 106] width 166 height 8
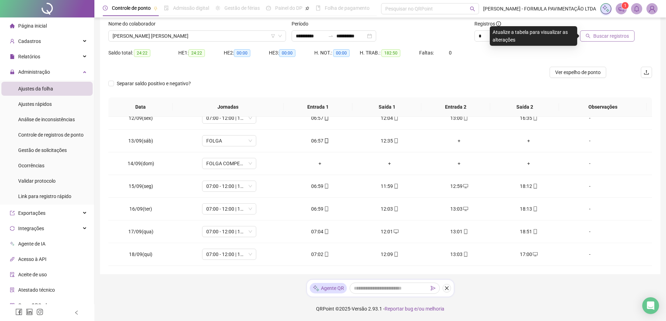
click at [608, 36] on span "Buscar registros" at bounding box center [611, 36] width 36 height 8
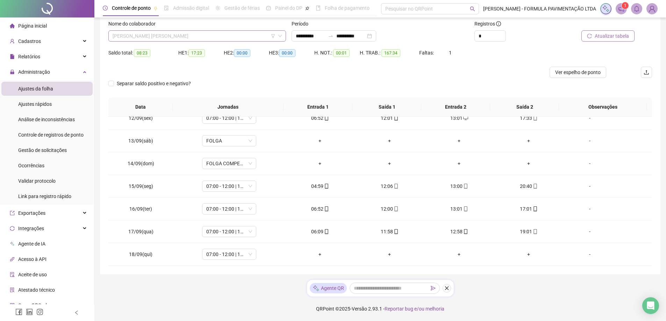
click at [164, 38] on span "[PERSON_NAME] [PERSON_NAME]" at bounding box center [197, 36] width 169 height 10
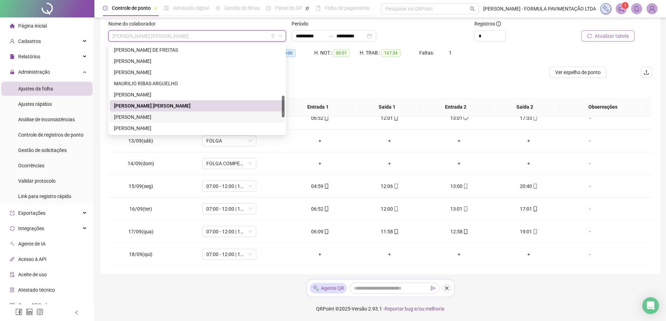
click at [157, 120] on div "[PERSON_NAME]" at bounding box center [197, 117] width 166 height 8
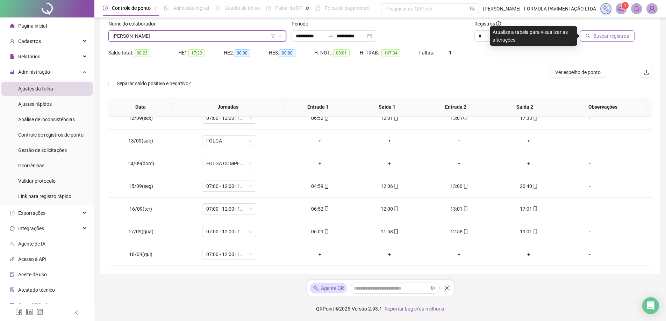
click at [608, 36] on span "Buscar registros" at bounding box center [611, 36] width 36 height 8
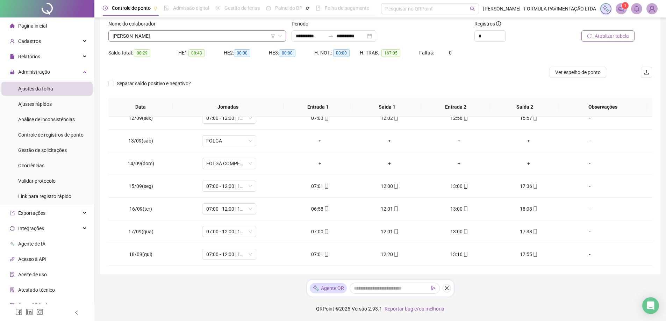
click at [178, 34] on span "[PERSON_NAME]" at bounding box center [197, 36] width 169 height 10
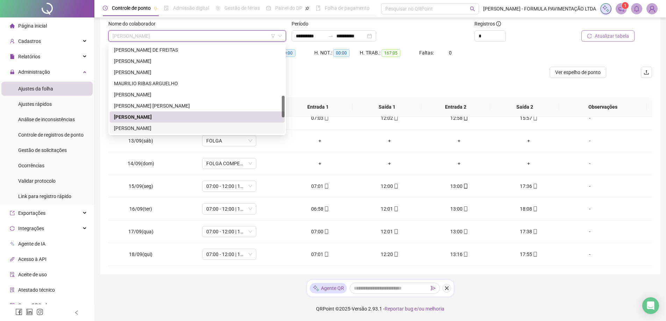
click at [165, 128] on div "[PERSON_NAME]" at bounding box center [197, 128] width 166 height 8
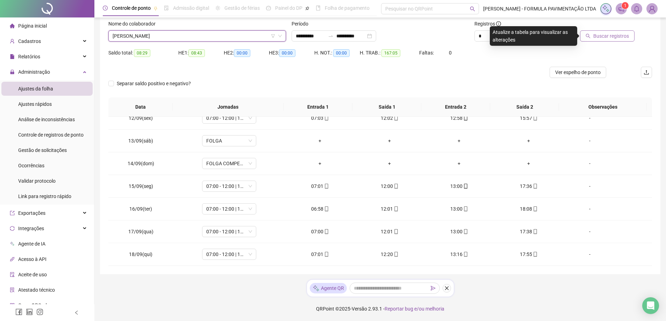
click at [603, 36] on span "Buscar registros" at bounding box center [611, 36] width 36 height 8
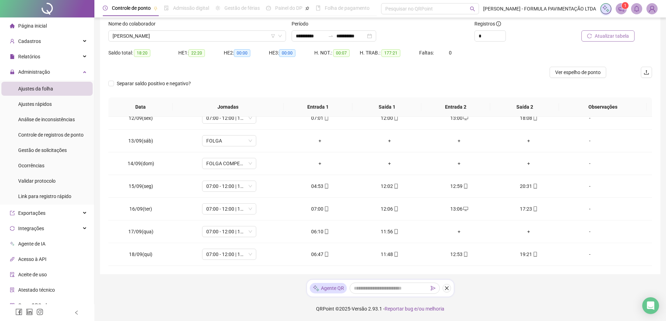
click at [605, 38] on span "Atualizar tabela" at bounding box center [611, 36] width 34 height 8
click at [201, 37] on span "[PERSON_NAME]" at bounding box center [197, 36] width 169 height 10
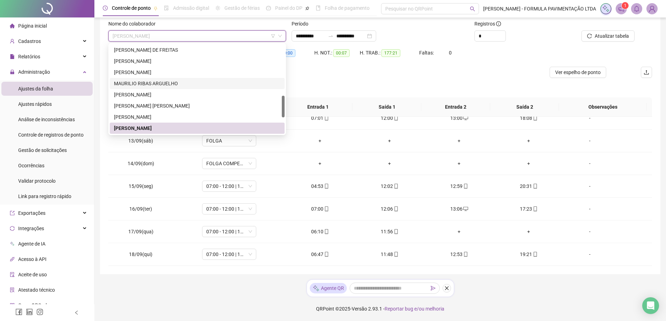
click at [171, 85] on div "MAURILIO RIBAS ARGUELHO" at bounding box center [197, 84] width 166 height 8
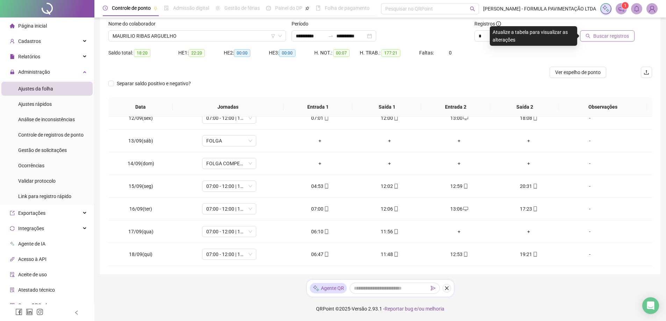
click at [610, 31] on button "Buscar registros" at bounding box center [607, 35] width 55 height 11
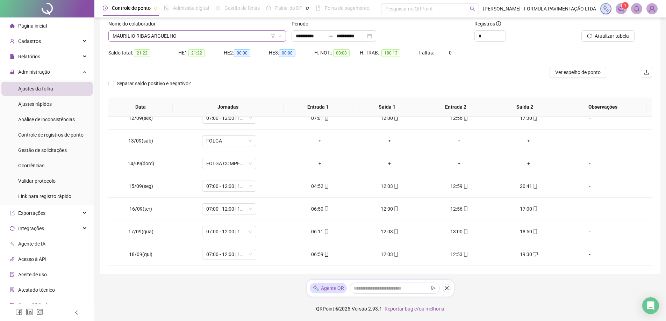
click at [202, 34] on span "MAURILIO RIBAS ARGUELHO" at bounding box center [197, 36] width 169 height 10
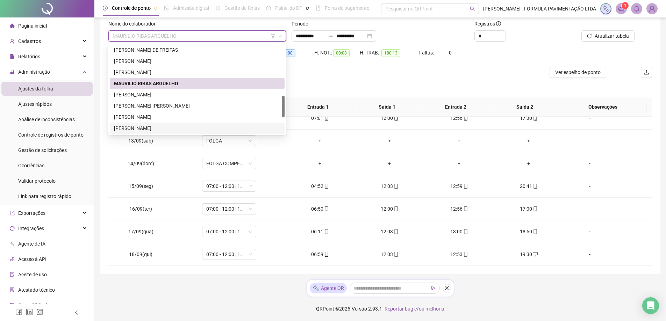
click at [179, 127] on div "[PERSON_NAME]" at bounding box center [197, 128] width 166 height 8
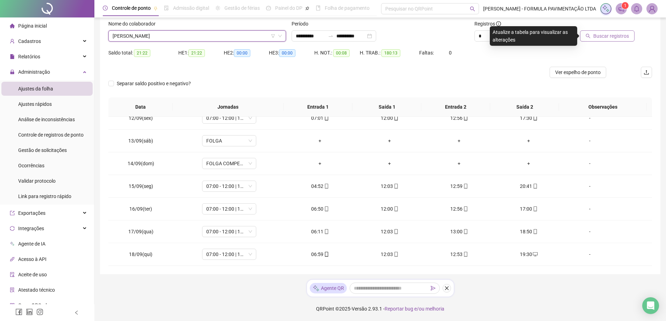
click at [613, 36] on span "Buscar registros" at bounding box center [611, 36] width 36 height 8
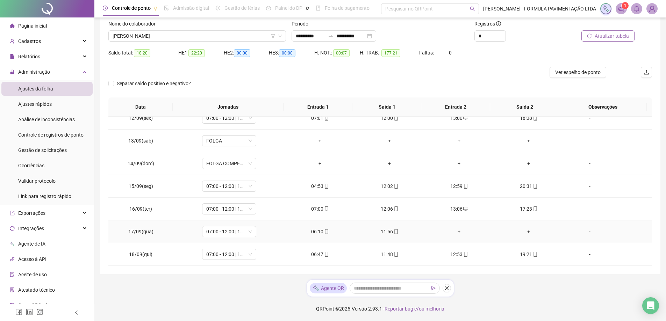
click at [456, 231] on div "+" at bounding box center [459, 232] width 58 height 8
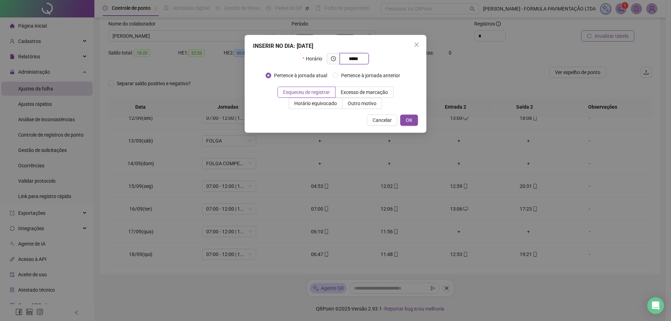
type input "*****"
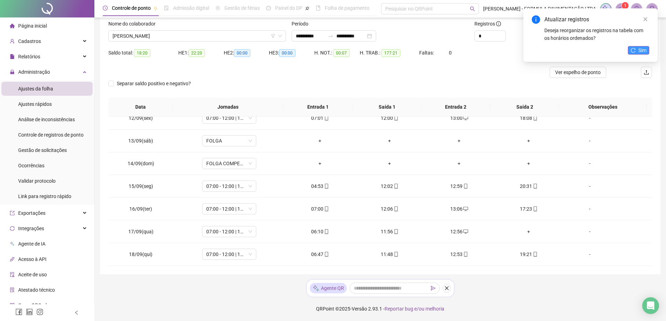
click at [635, 50] on icon "reload" at bounding box center [632, 50] width 5 height 5
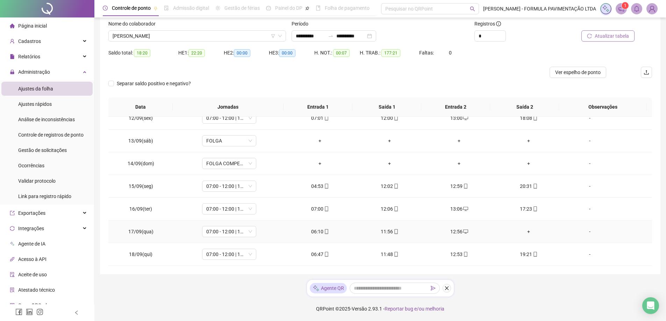
click at [524, 232] on div "+" at bounding box center [528, 232] width 58 height 8
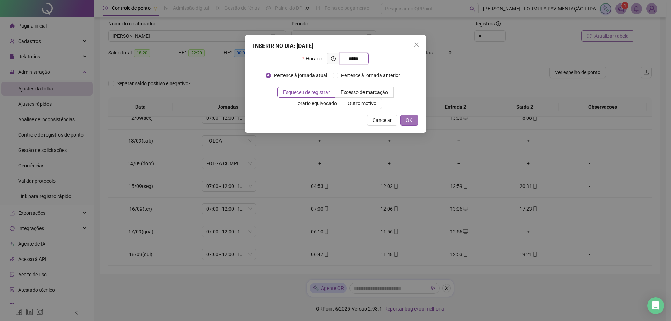
type input "*****"
click at [405, 121] on button "OK" at bounding box center [409, 120] width 18 height 11
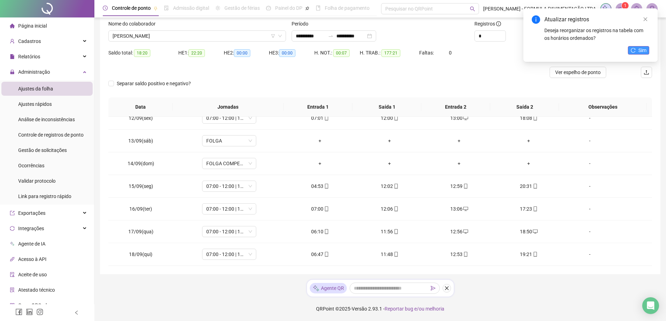
click at [635, 50] on icon "reload" at bounding box center [632, 50] width 5 height 5
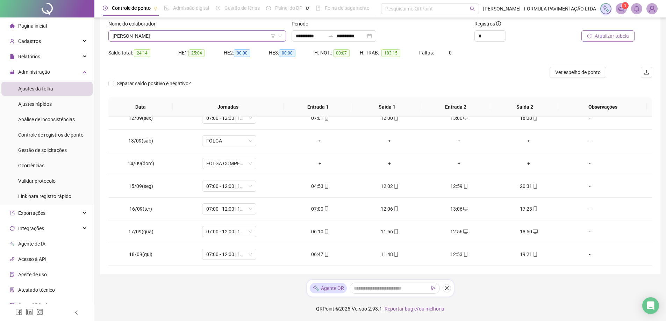
click at [159, 33] on span "[PERSON_NAME]" at bounding box center [197, 36] width 169 height 10
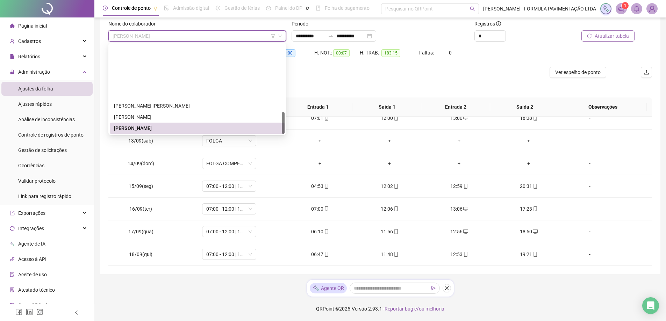
scroll to position [280, 0]
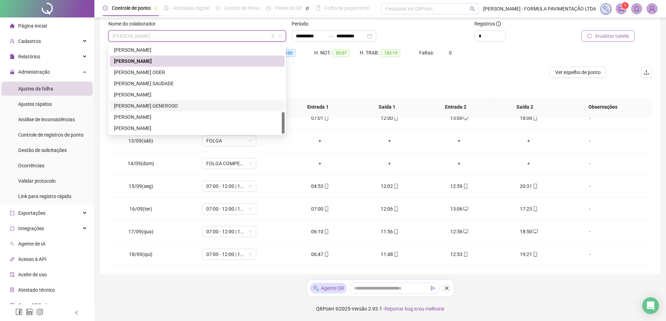
click at [146, 103] on div "[PERSON_NAME] GENEROSO" at bounding box center [197, 106] width 166 height 8
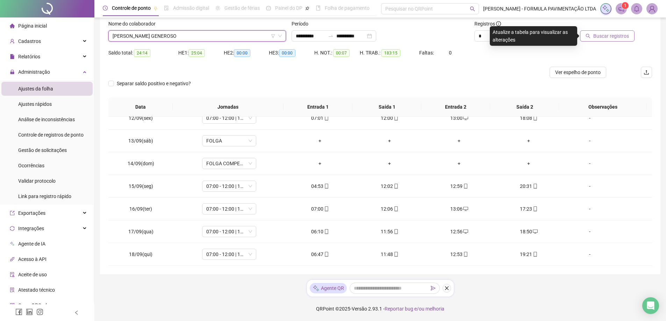
click at [147, 71] on div at bounding box center [311, 72] width 407 height 11
click at [147, 35] on span "[PERSON_NAME] GENEROSO" at bounding box center [197, 36] width 169 height 10
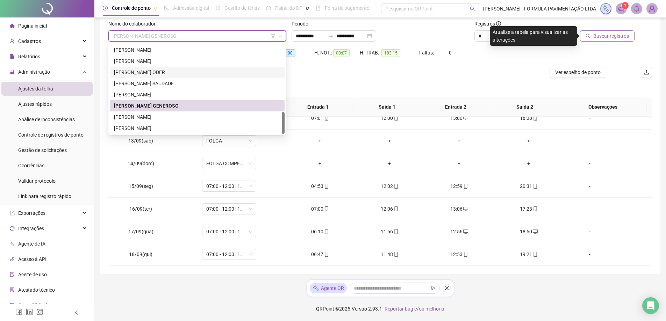
click at [141, 72] on div "[PERSON_NAME] ODER" at bounding box center [197, 72] width 166 height 8
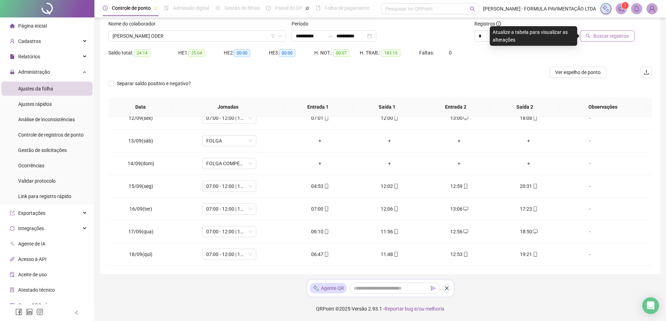
click at [610, 36] on span "Buscar registros" at bounding box center [611, 36] width 36 height 8
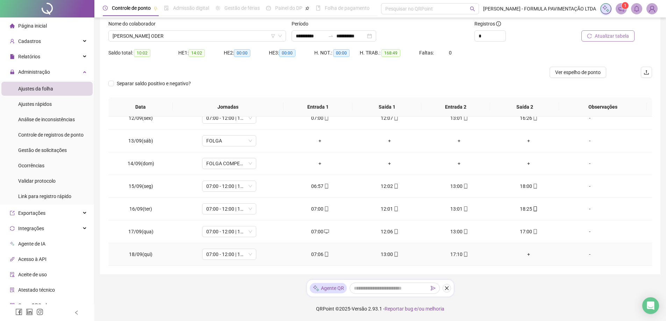
click at [524, 255] on div "+" at bounding box center [528, 255] width 58 height 8
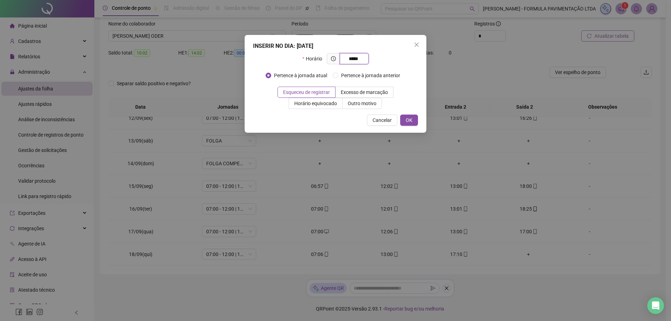
type input "*****"
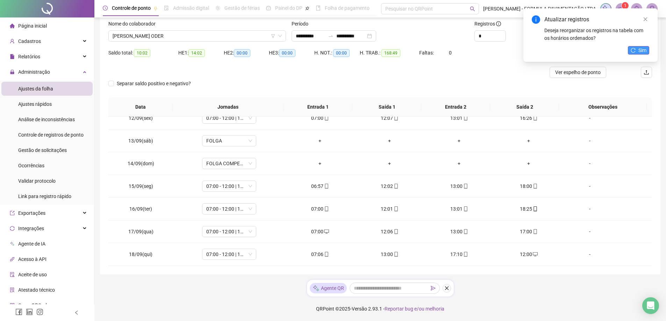
click at [635, 49] on icon "reload" at bounding box center [632, 50] width 5 height 5
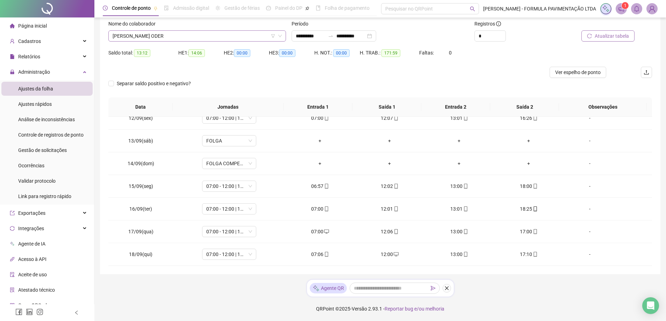
click at [161, 33] on span "[PERSON_NAME] ODER" at bounding box center [197, 36] width 169 height 10
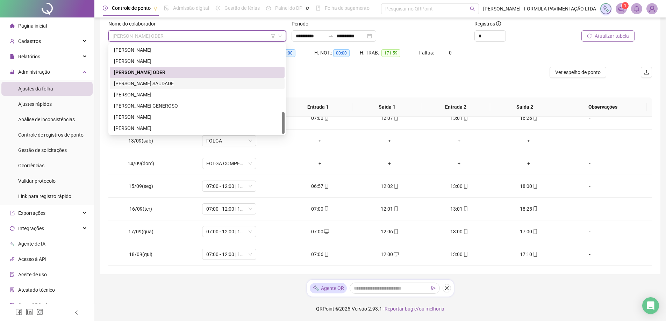
click at [156, 86] on div "[PERSON_NAME] SAUDADE" at bounding box center [197, 84] width 166 height 8
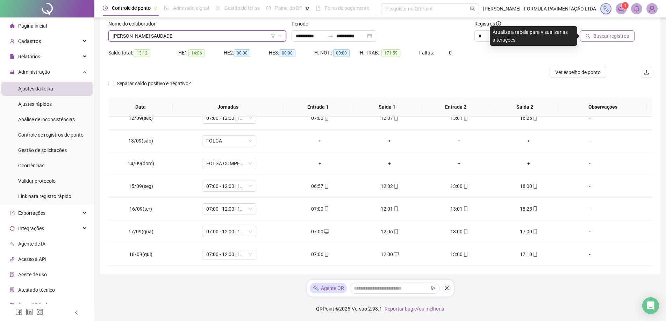
click at [620, 38] on span "Buscar registros" at bounding box center [611, 36] width 36 height 8
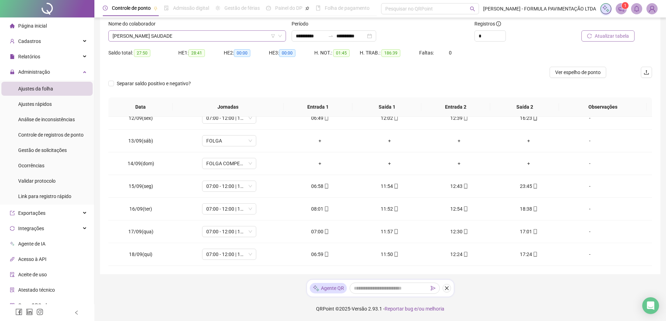
click at [160, 34] on span "[PERSON_NAME] SAUDADE" at bounding box center [197, 36] width 169 height 10
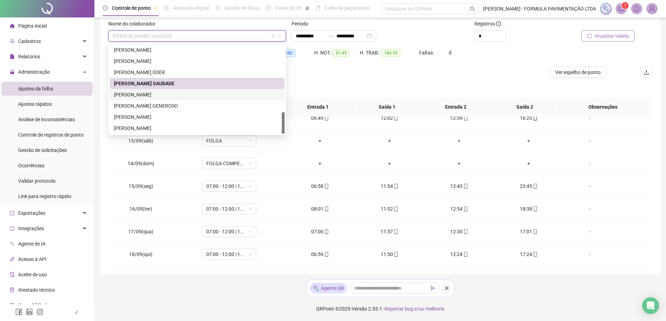
click at [146, 96] on div "[PERSON_NAME]" at bounding box center [197, 95] width 166 height 8
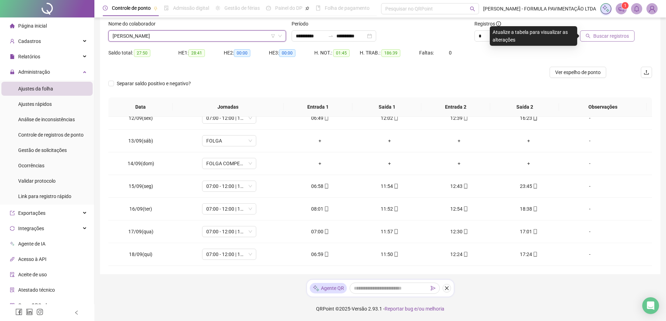
click at [608, 37] on span "Buscar registros" at bounding box center [611, 36] width 36 height 8
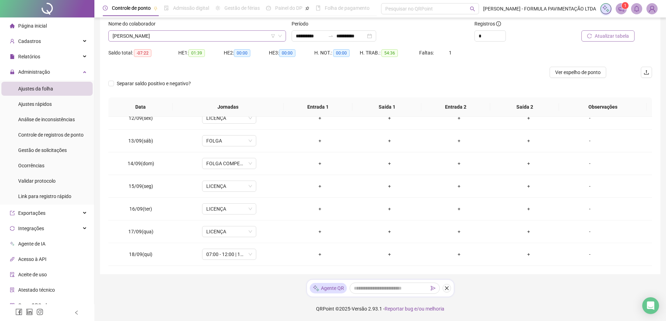
click at [151, 36] on span "[PERSON_NAME]" at bounding box center [197, 36] width 169 height 10
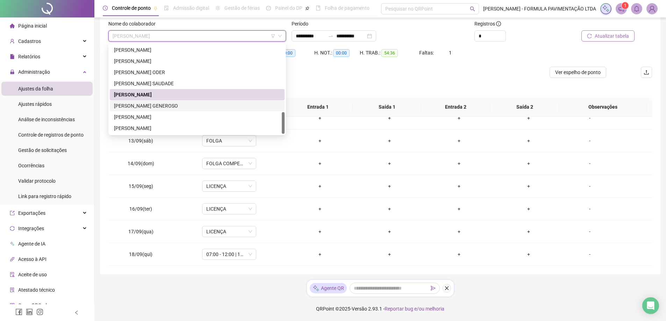
click at [154, 106] on div "[PERSON_NAME] GENEROSO" at bounding box center [197, 106] width 166 height 8
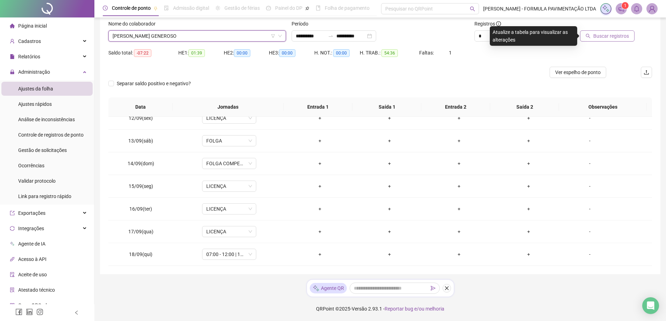
click at [611, 36] on span "Buscar registros" at bounding box center [611, 36] width 36 height 8
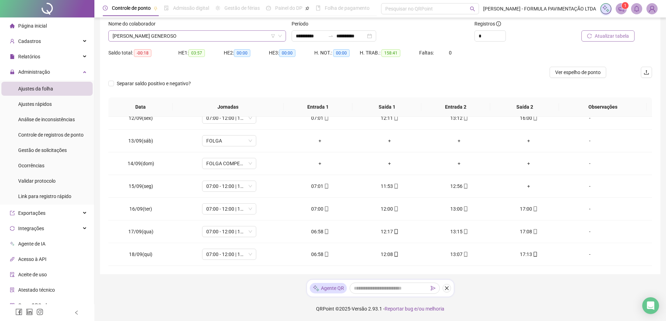
click at [169, 35] on span "[PERSON_NAME] GENEROSO" at bounding box center [197, 36] width 169 height 10
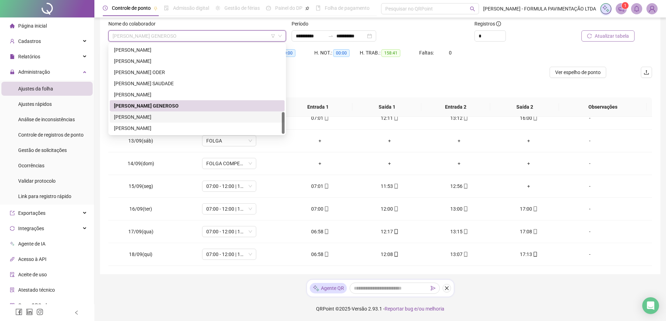
click at [150, 117] on div "[PERSON_NAME]" at bounding box center [197, 117] width 166 height 8
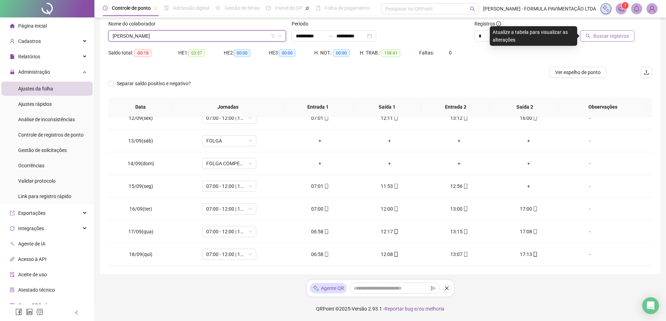
click at [615, 35] on span "Buscar registros" at bounding box center [611, 36] width 36 height 8
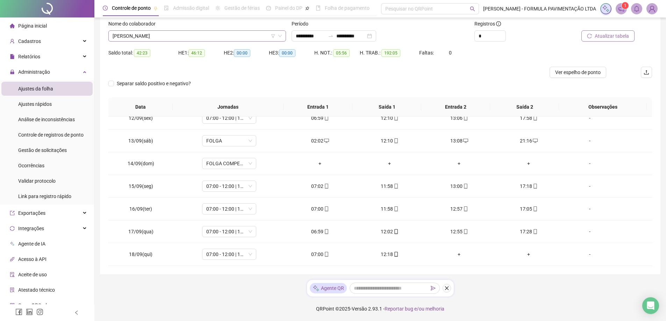
click at [176, 36] on span "[PERSON_NAME]" at bounding box center [197, 36] width 169 height 10
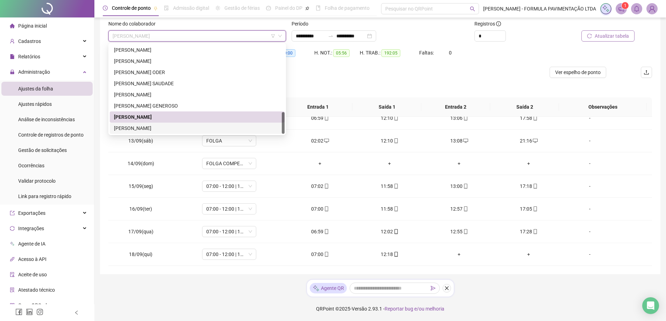
click at [178, 130] on div "[PERSON_NAME]" at bounding box center [197, 128] width 166 height 8
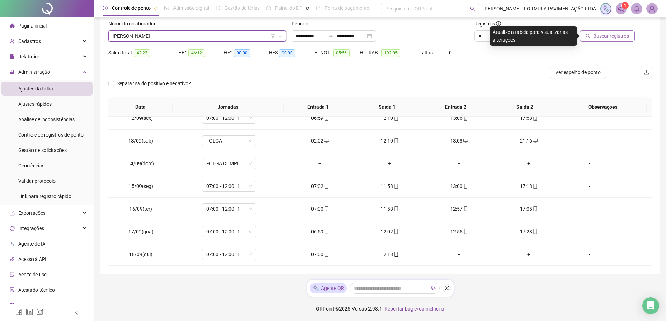
click at [604, 36] on span "Buscar registros" at bounding box center [611, 36] width 36 height 8
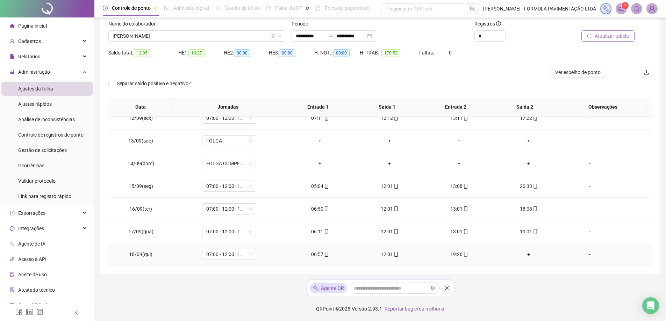
click at [524, 255] on div "+" at bounding box center [528, 255] width 58 height 8
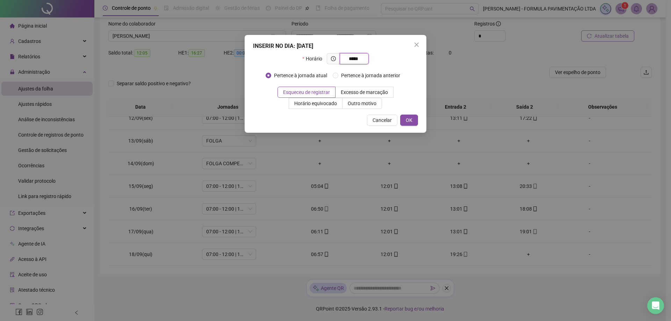
type input "*****"
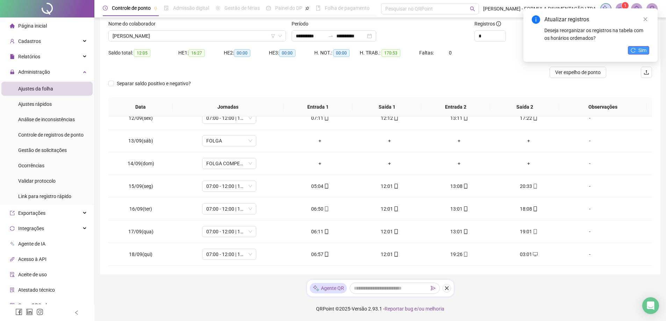
click at [638, 53] on span "Sim" at bounding box center [642, 50] width 8 height 8
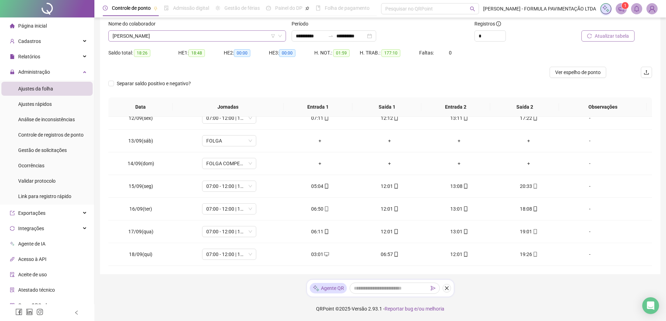
click at [188, 35] on span "[PERSON_NAME]" at bounding box center [197, 36] width 169 height 10
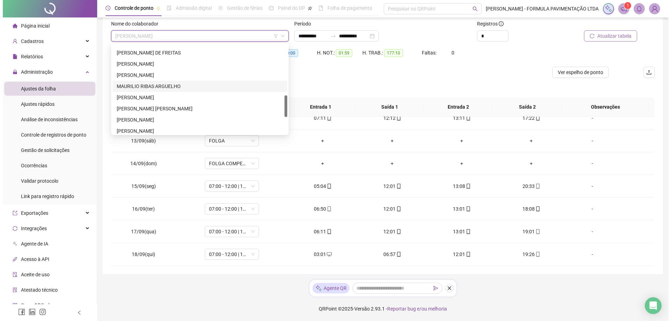
scroll to position [175, 0]
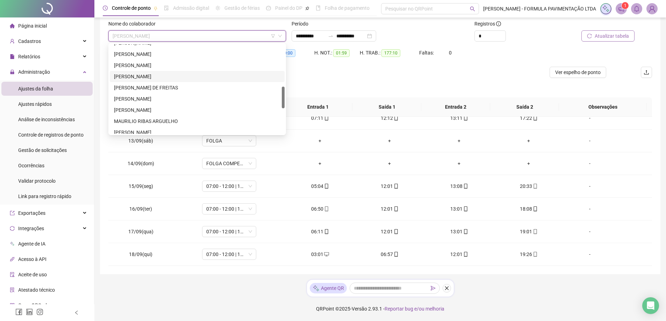
click at [153, 74] on div "[PERSON_NAME]" at bounding box center [197, 77] width 166 height 8
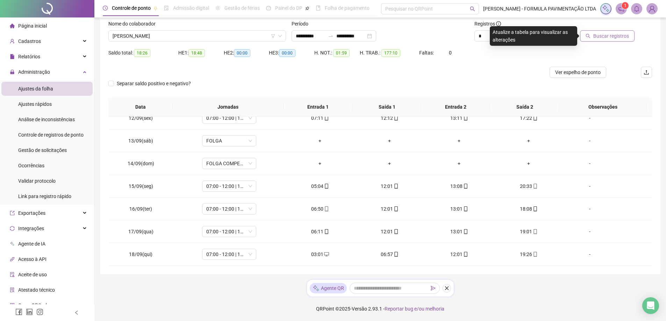
click at [600, 35] on span "Buscar registros" at bounding box center [611, 36] width 36 height 8
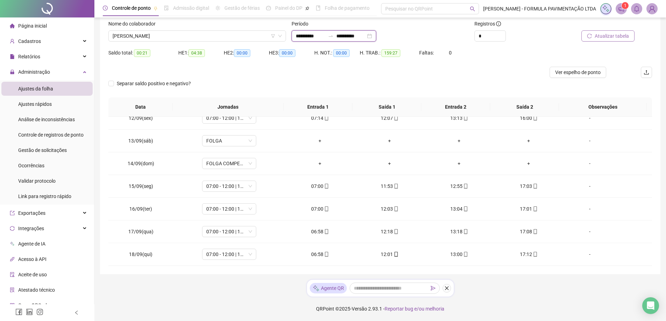
click at [321, 38] on input "**********" at bounding box center [310, 36] width 29 height 8
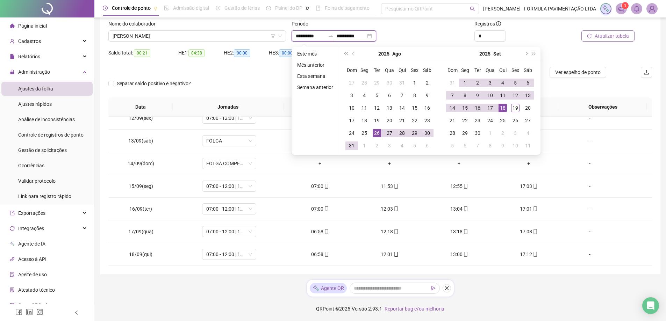
drag, startPoint x: 321, startPoint y: 36, endPoint x: 287, endPoint y: 31, distance: 34.2
click at [287, 31] on div "**********" at bounding box center [380, 33] width 549 height 27
type input "**********"
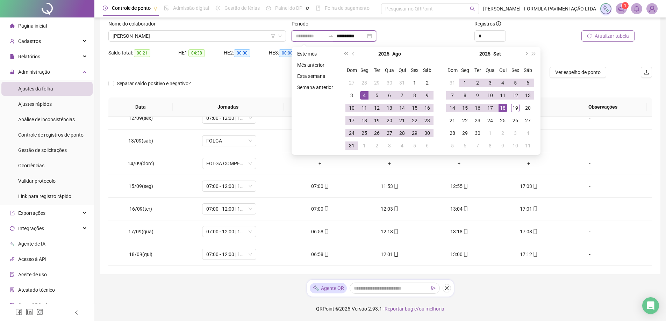
type input "**********"
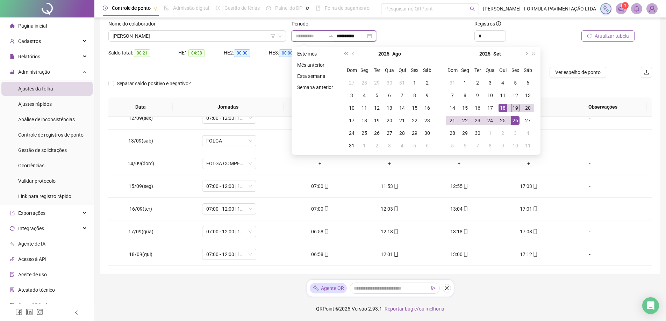
type input "**********"
click at [515, 110] on div "19" at bounding box center [515, 108] width 8 height 8
click at [515, 109] on div "19" at bounding box center [515, 108] width 8 height 8
type input "**********"
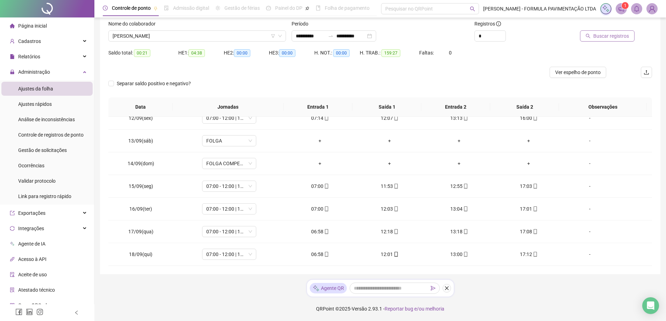
click at [610, 38] on span "Buscar registros" at bounding box center [611, 36] width 36 height 8
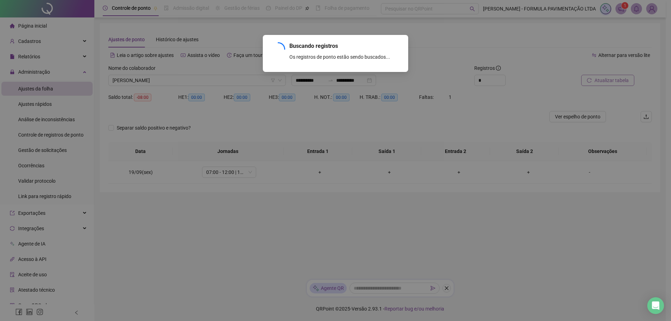
scroll to position [0, 0]
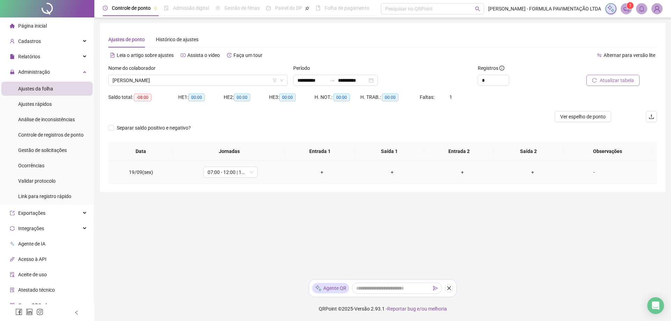
click at [321, 173] on div "+" at bounding box center [321, 172] width 59 height 8
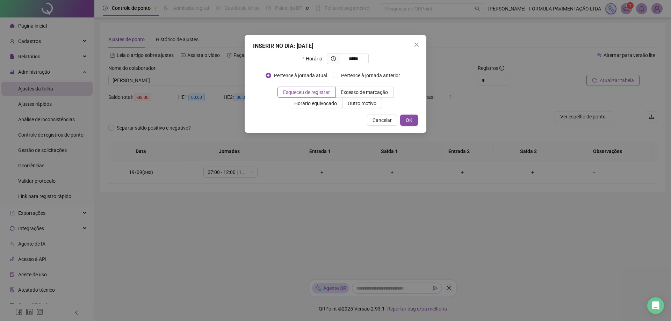
type input "*****"
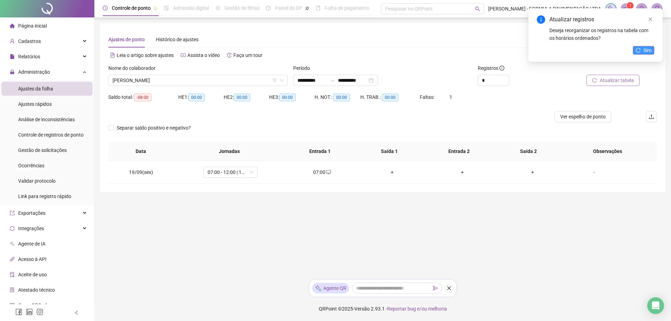
click at [644, 48] on span "Sim" at bounding box center [647, 50] width 8 height 8
